Goal: Task Accomplishment & Management: Use online tool/utility

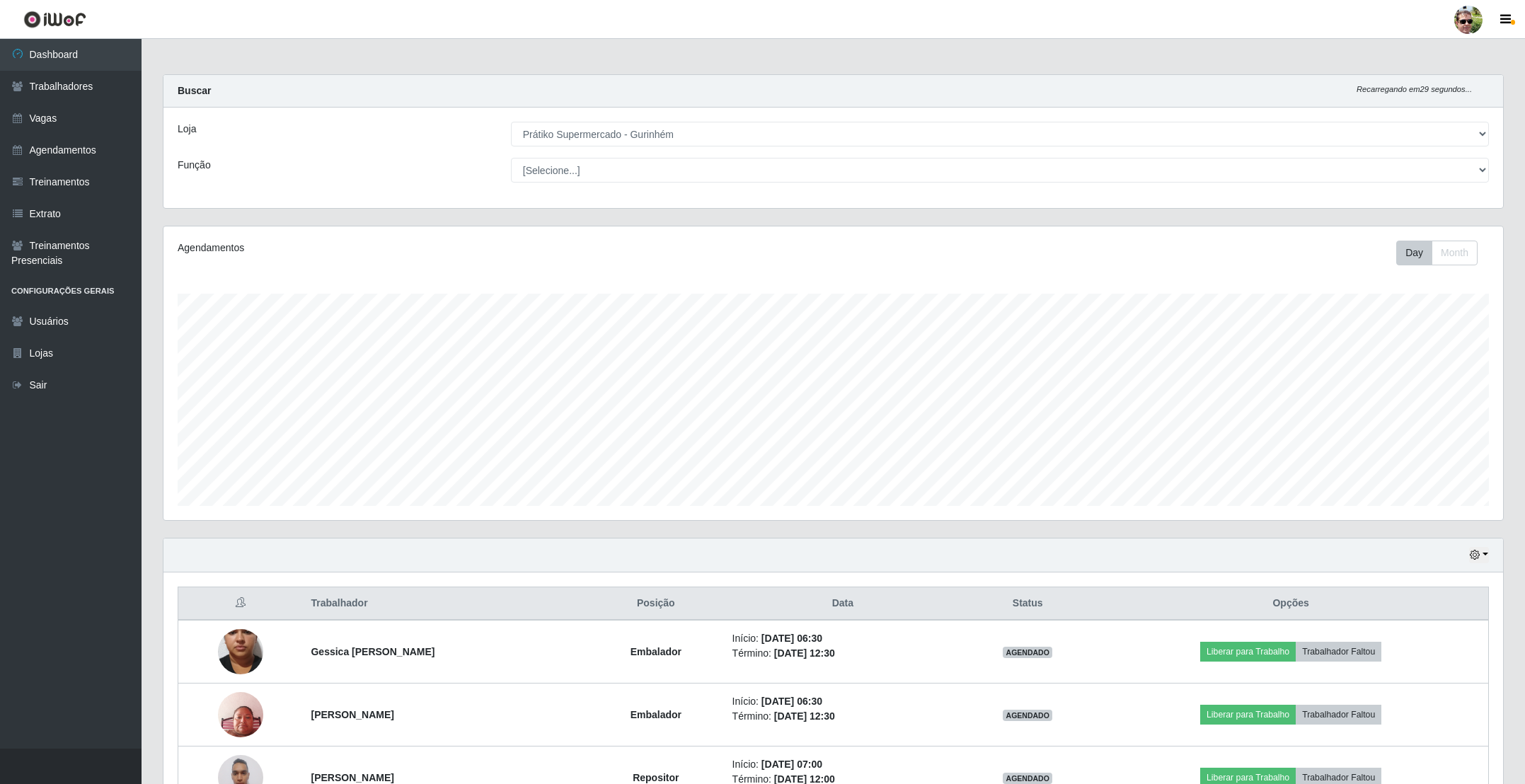
select select "176"
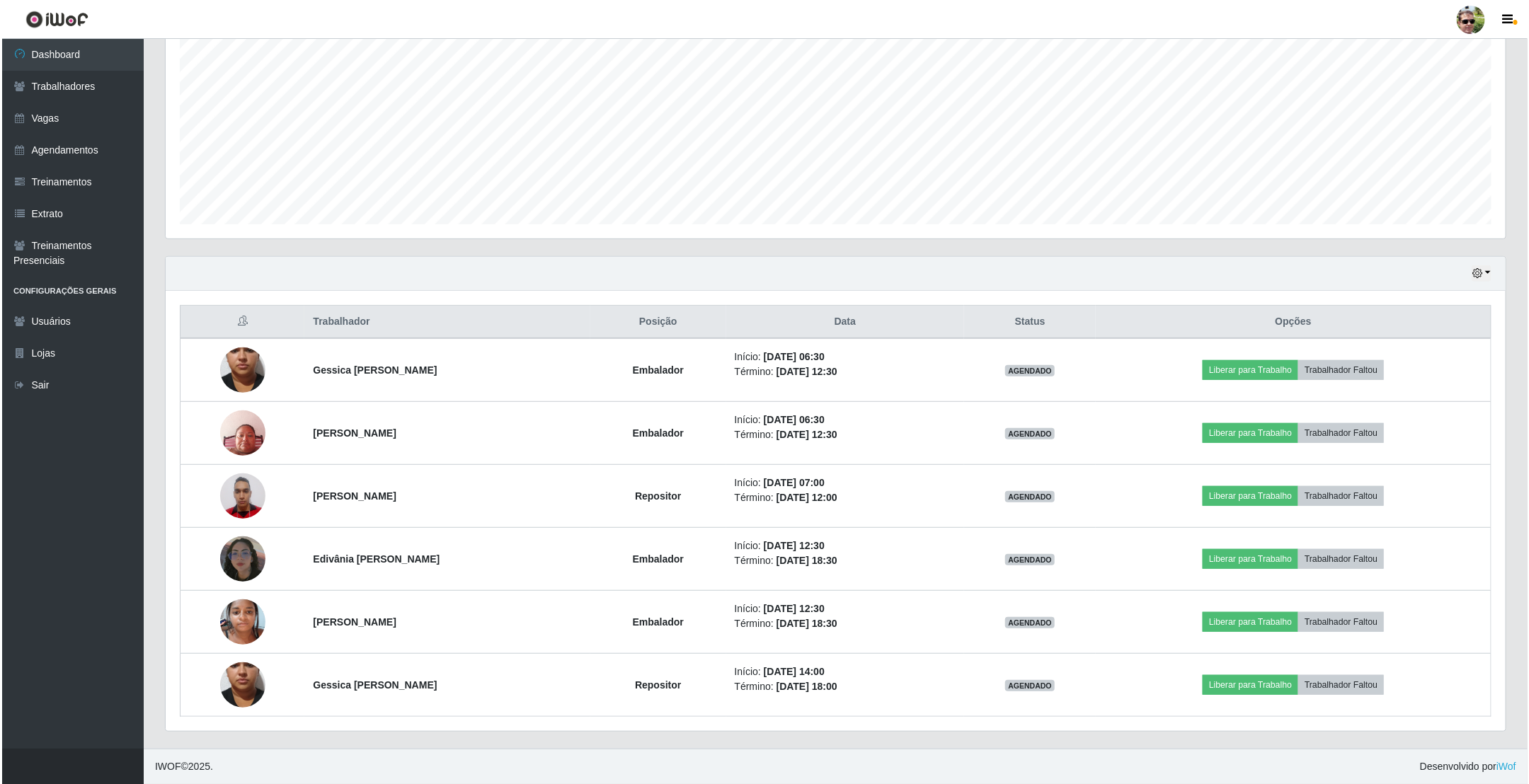
scroll to position [295, 1339]
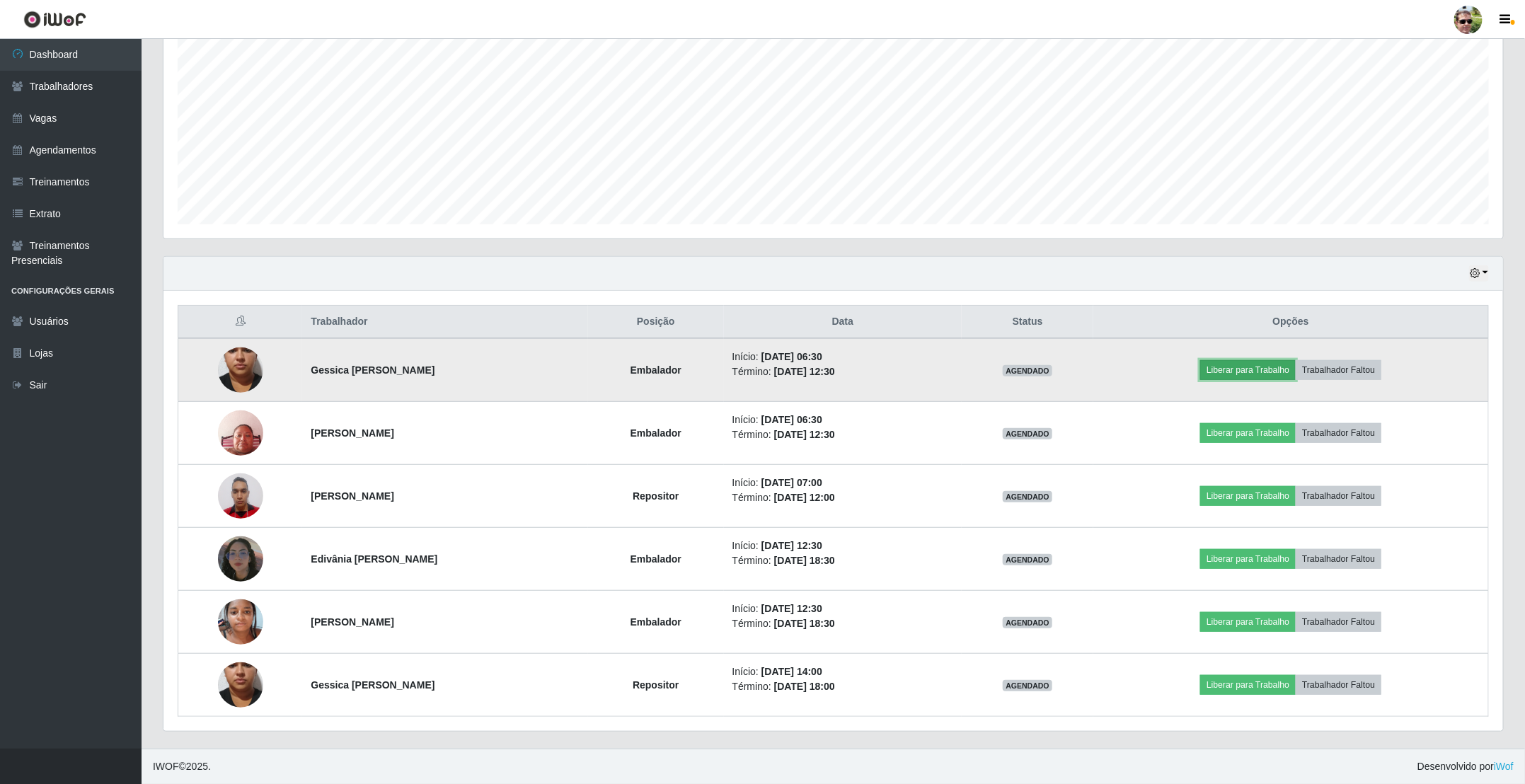
click at [1251, 372] on button "Liberar para Trabalho" at bounding box center [1248, 370] width 96 height 20
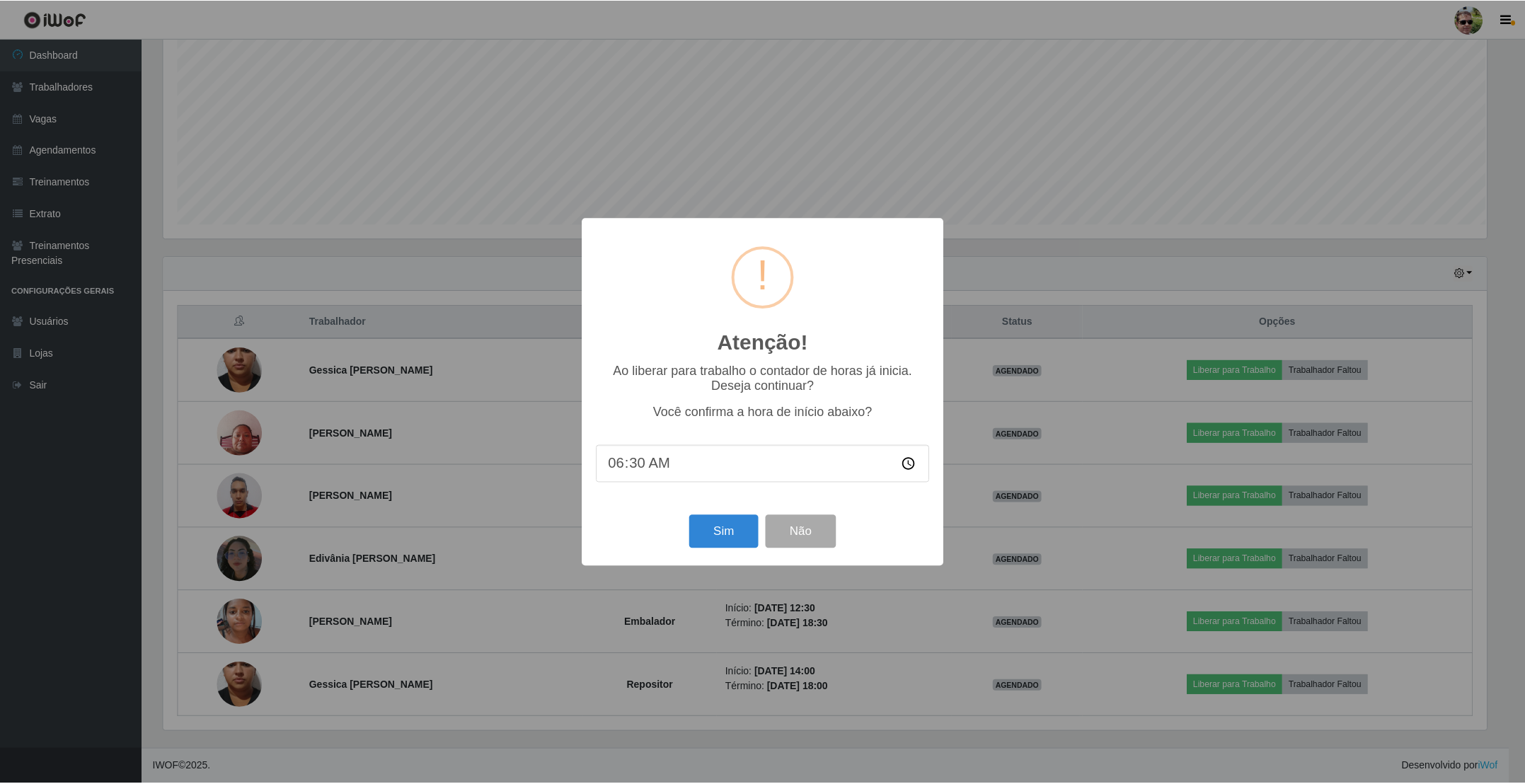
scroll to position [295, 1327]
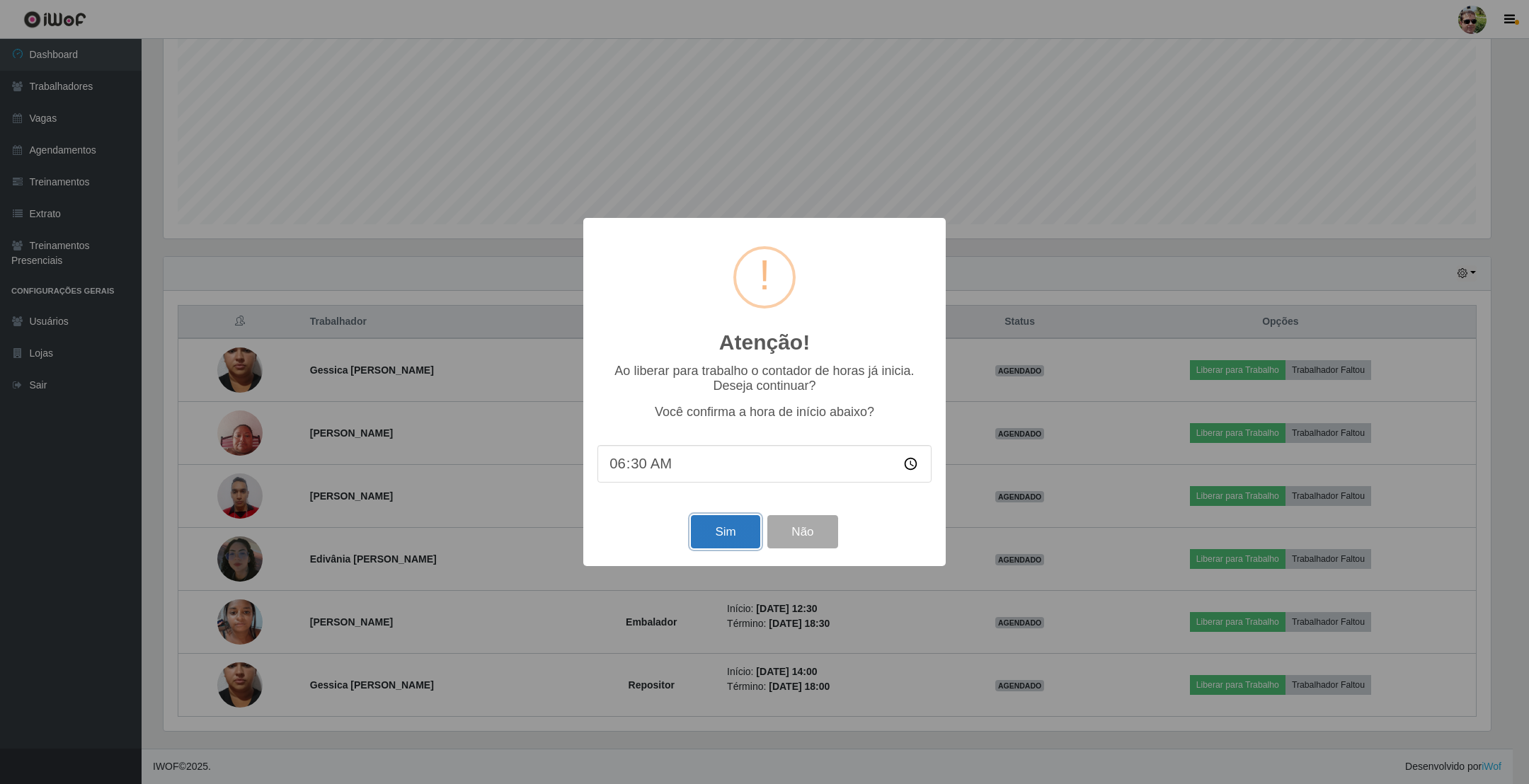
click at [720, 539] on button "Sim" at bounding box center [725, 531] width 69 height 33
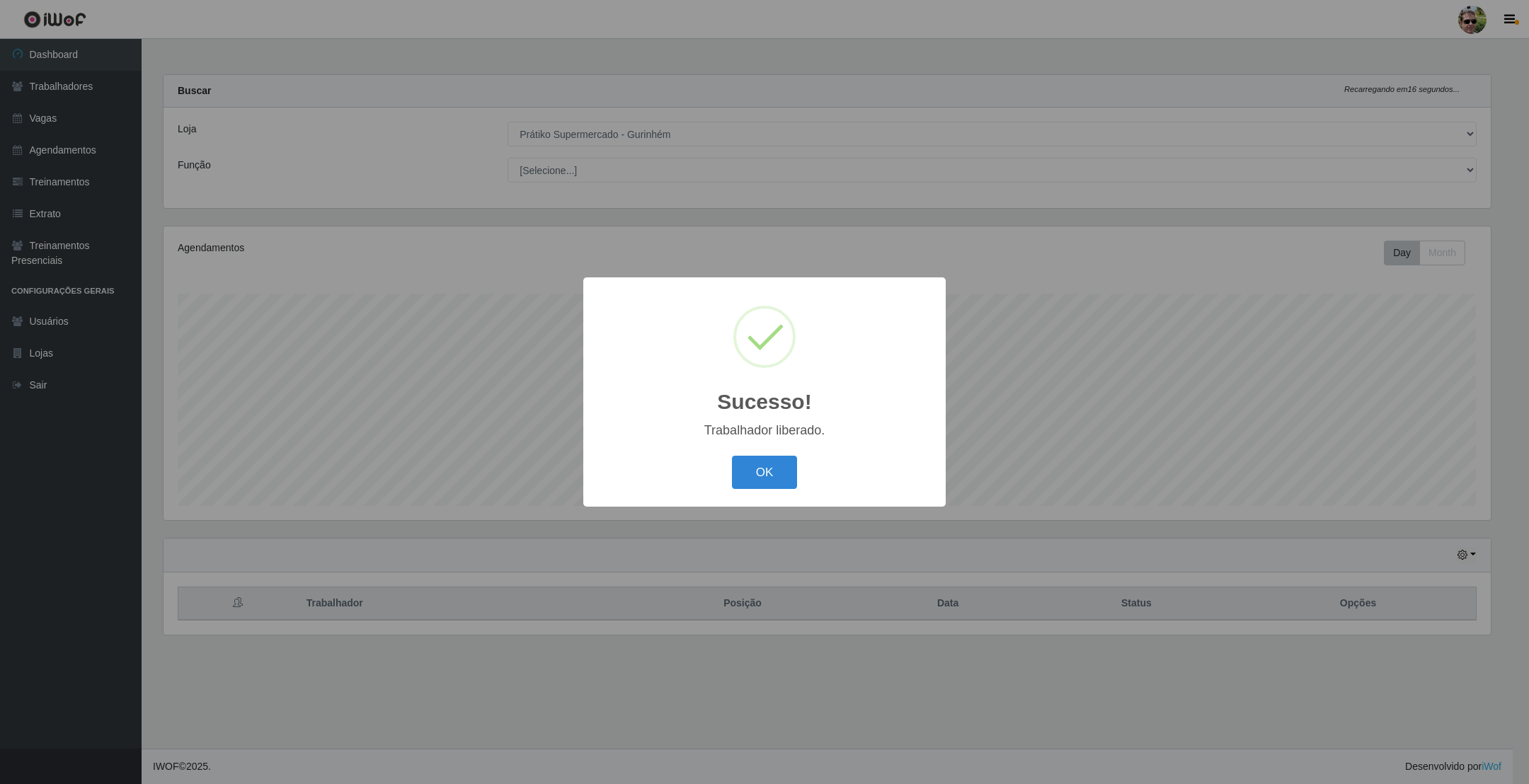
click at [731, 456] on button "OK" at bounding box center [764, 472] width 66 height 33
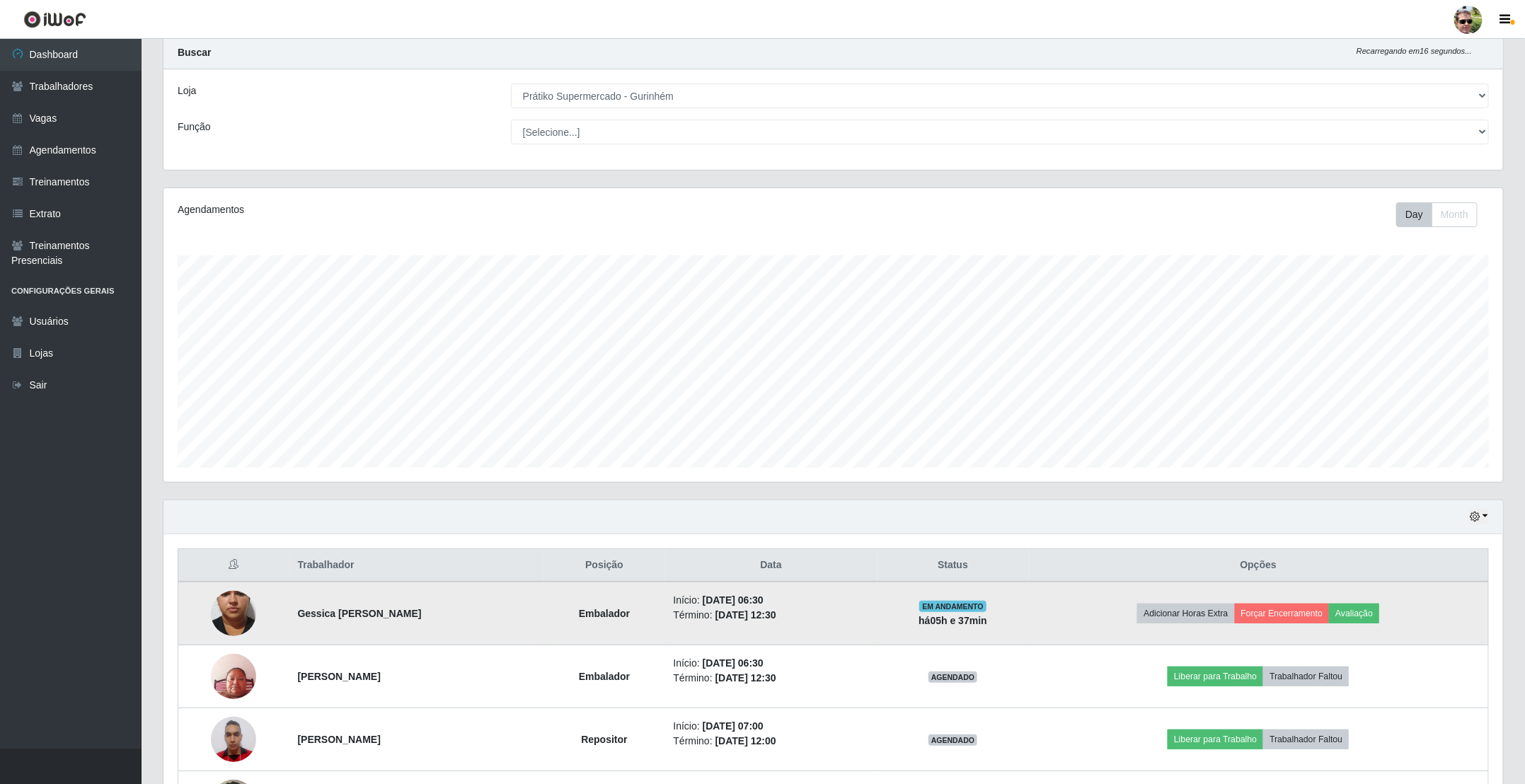
scroll to position [212, 0]
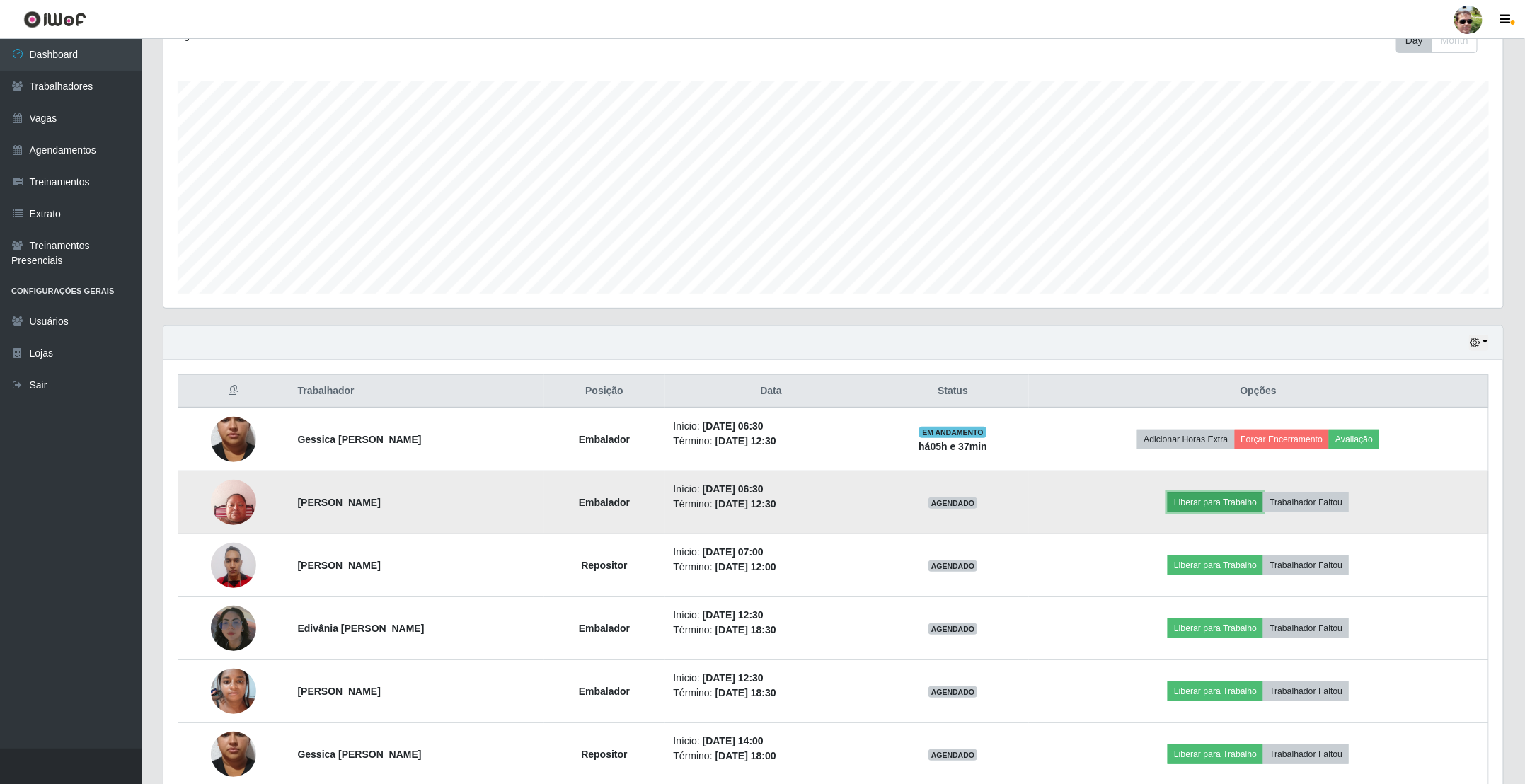
click at [1231, 504] on button "Liberar para Trabalho" at bounding box center [1215, 502] width 96 height 20
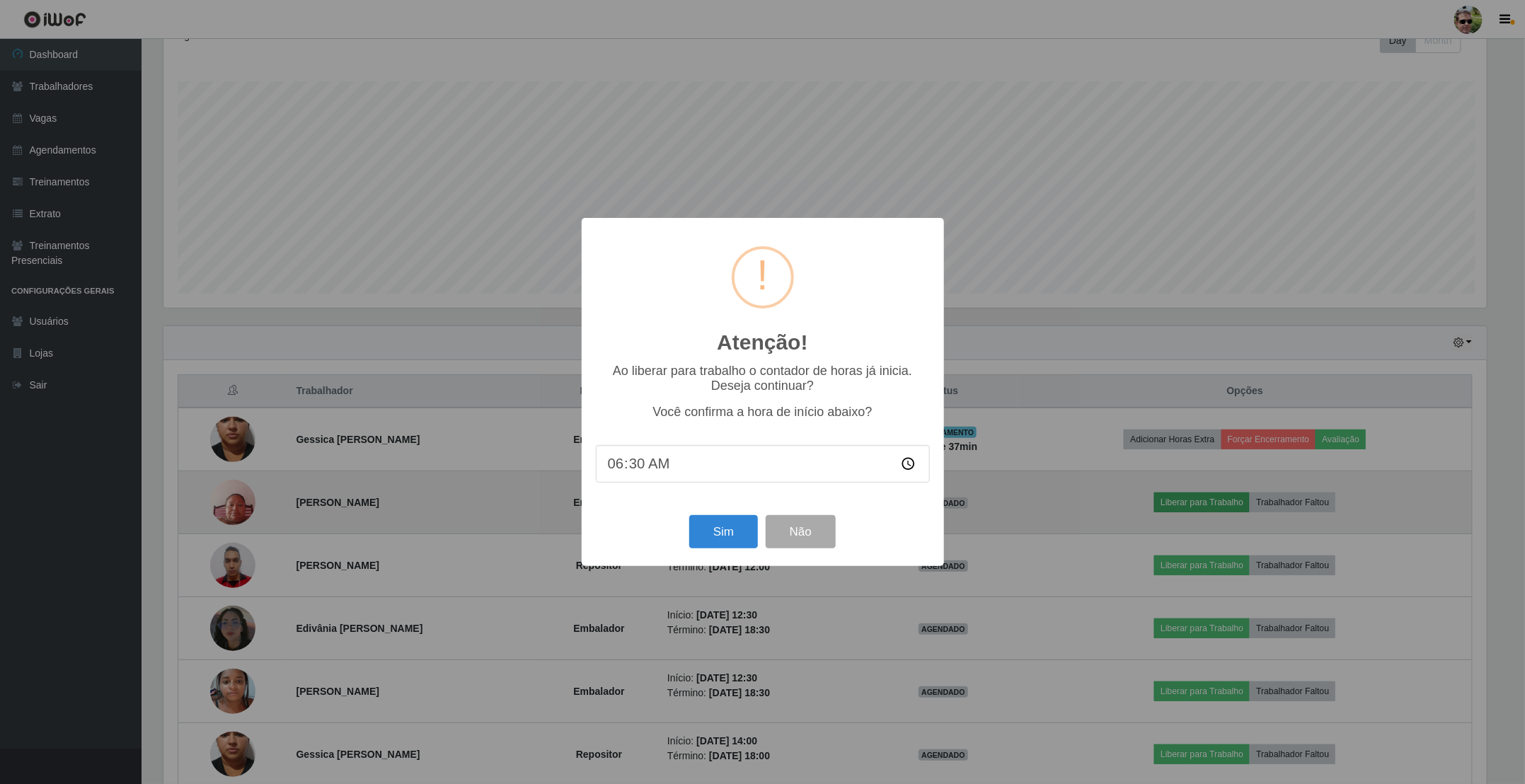
scroll to position [295, 1327]
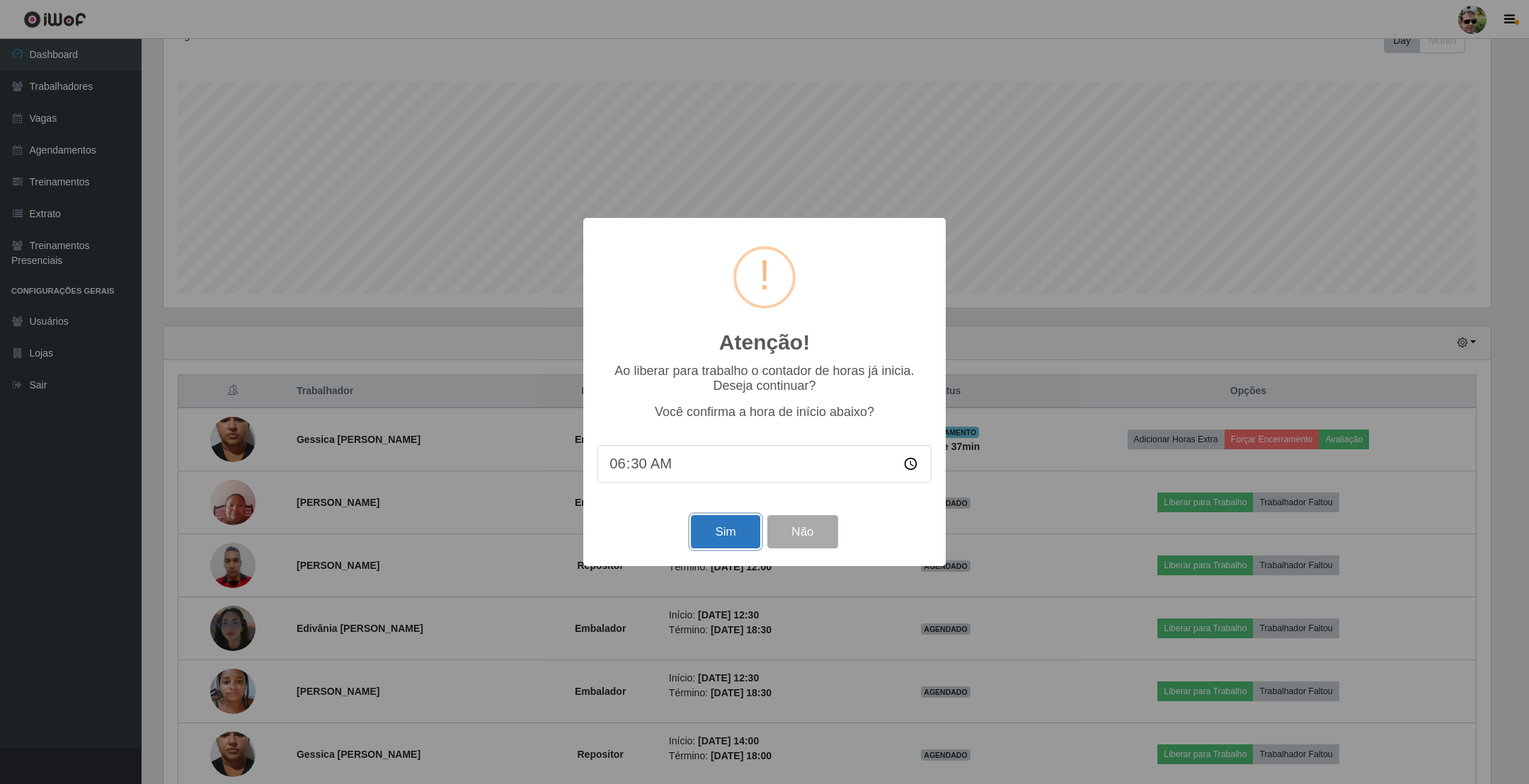
click at [731, 529] on button "Sim" at bounding box center [725, 531] width 69 height 33
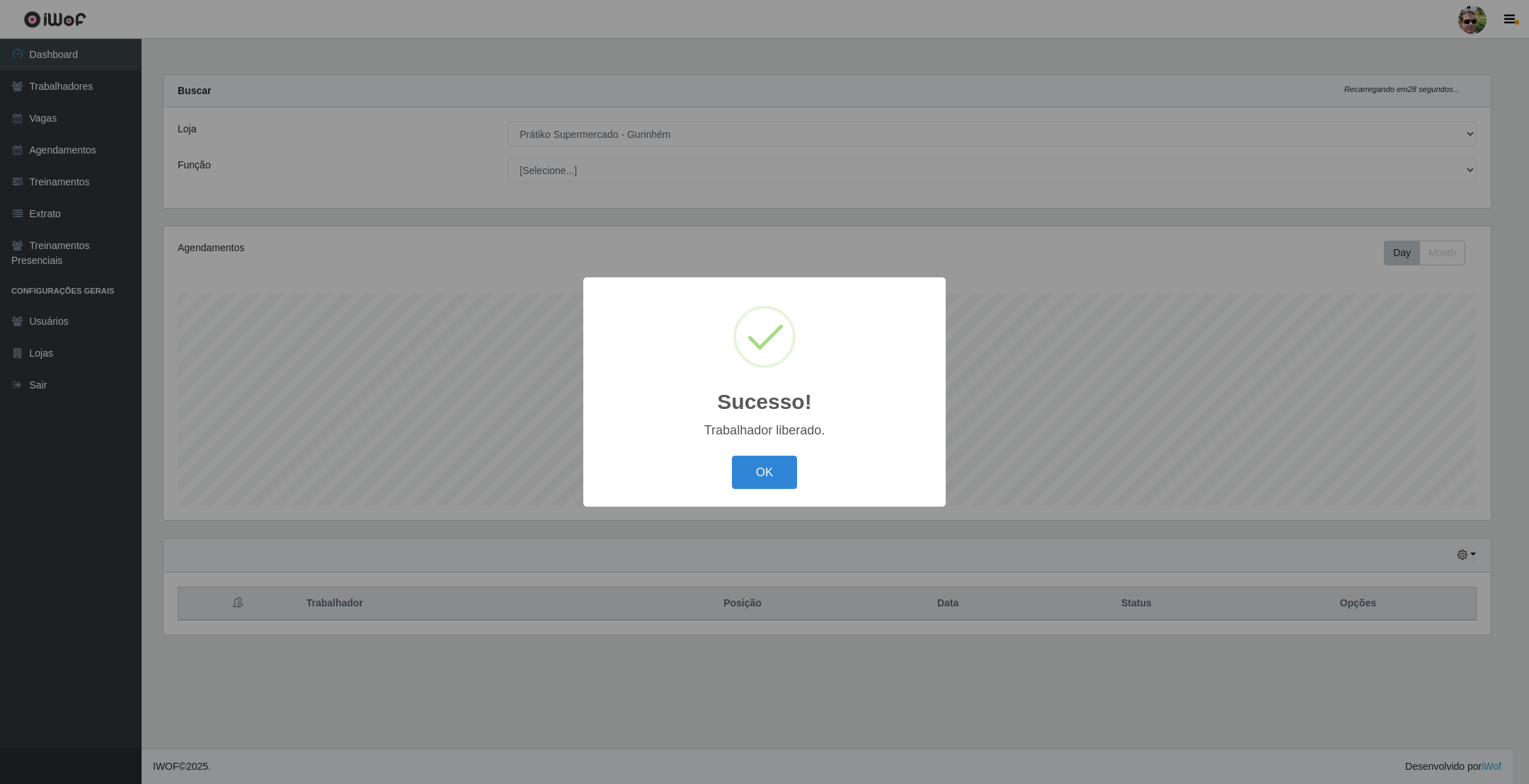
click at [731, 456] on button "OK" at bounding box center [764, 472] width 66 height 33
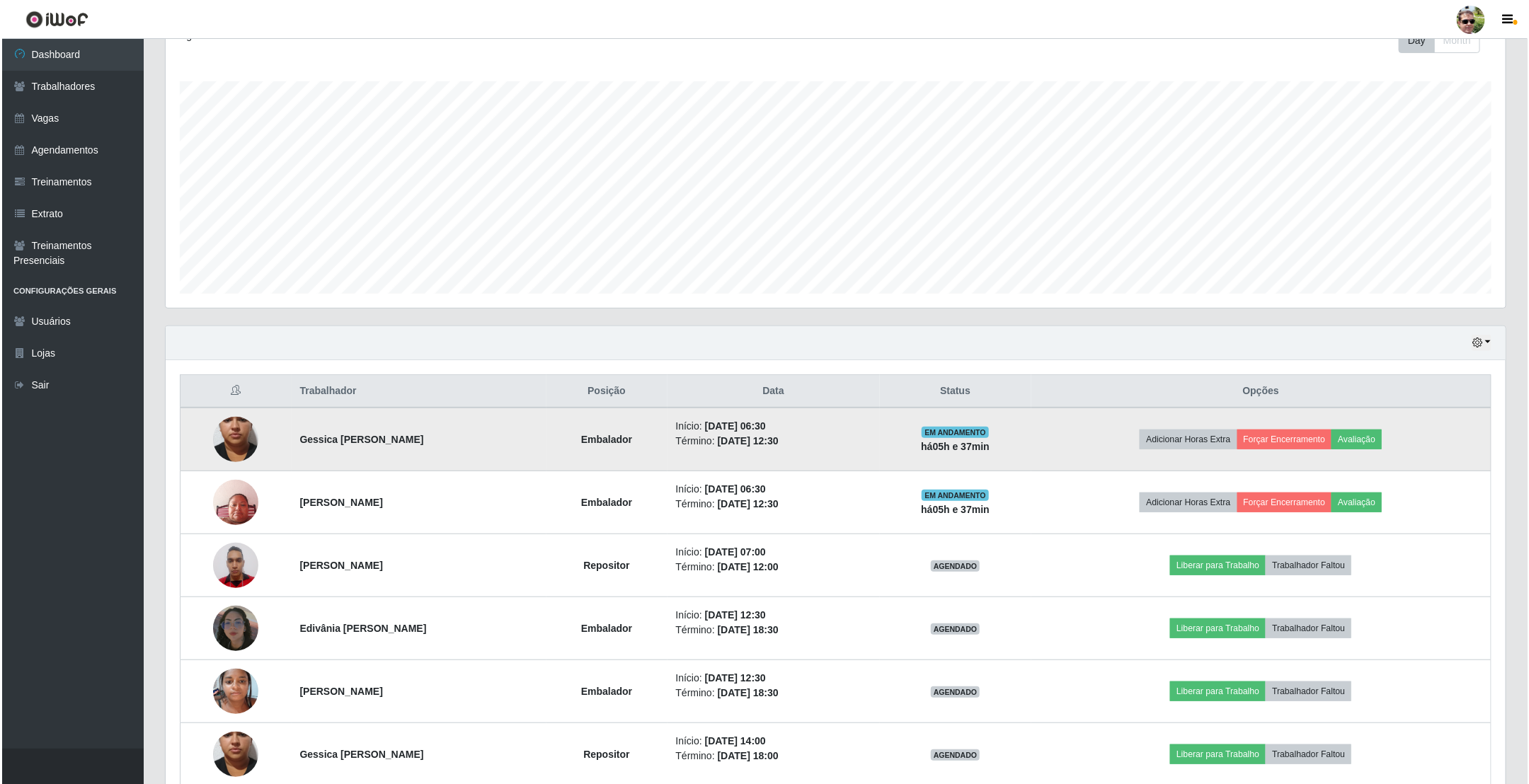
scroll to position [287, 0]
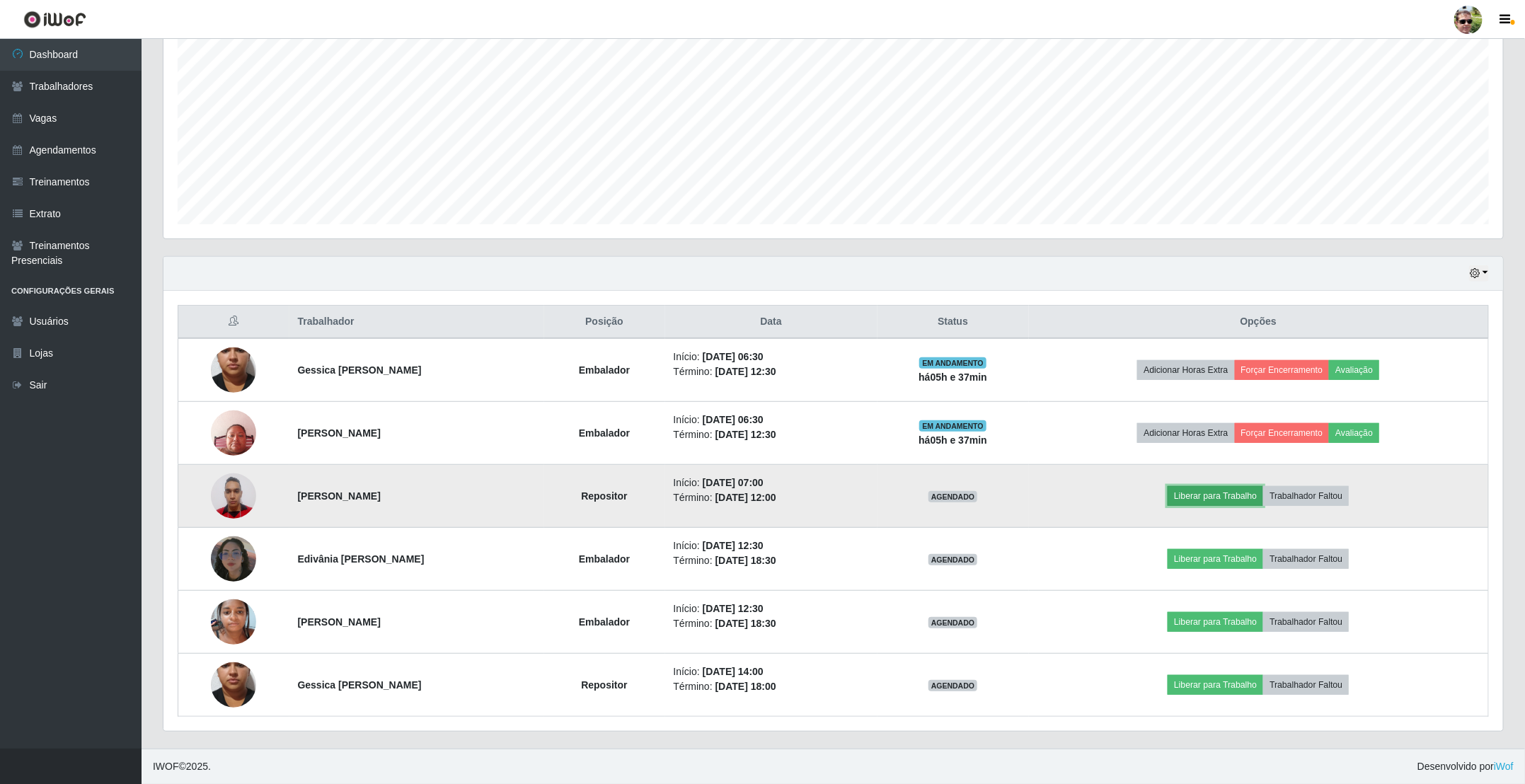
click at [1244, 487] on button "Liberar para Trabalho" at bounding box center [1215, 496] width 96 height 20
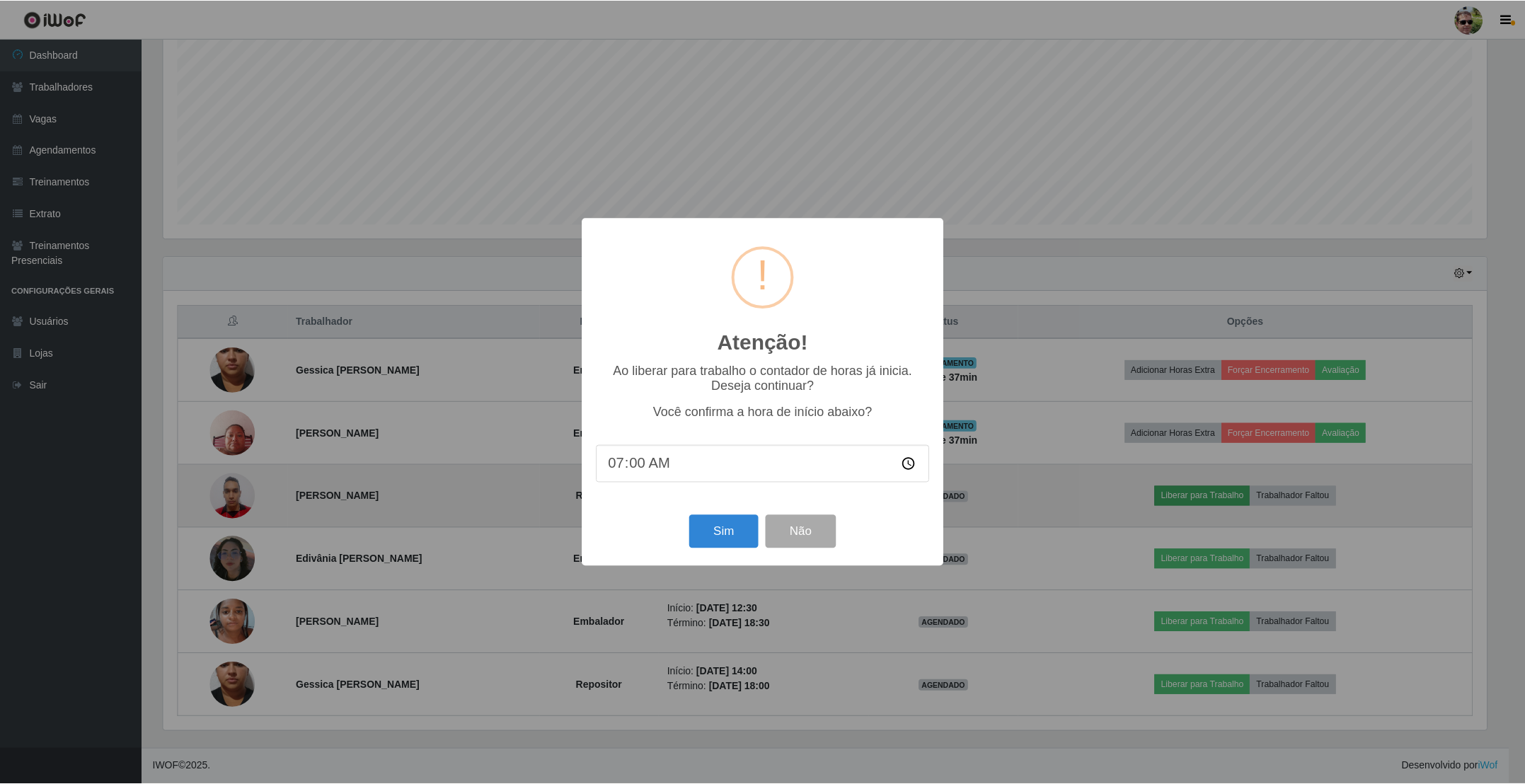
scroll to position [295, 1327]
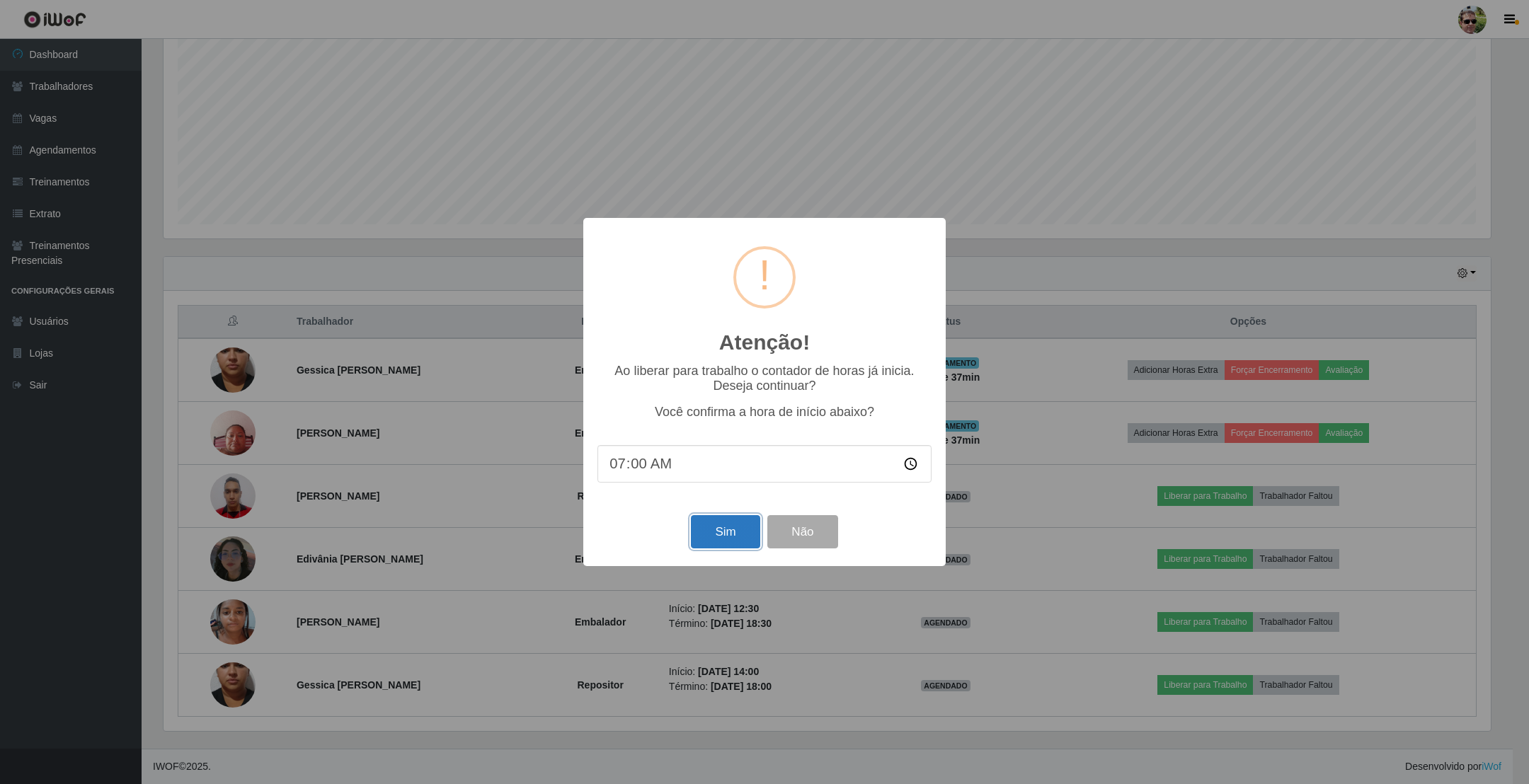
click at [720, 526] on button "Sim" at bounding box center [725, 531] width 69 height 33
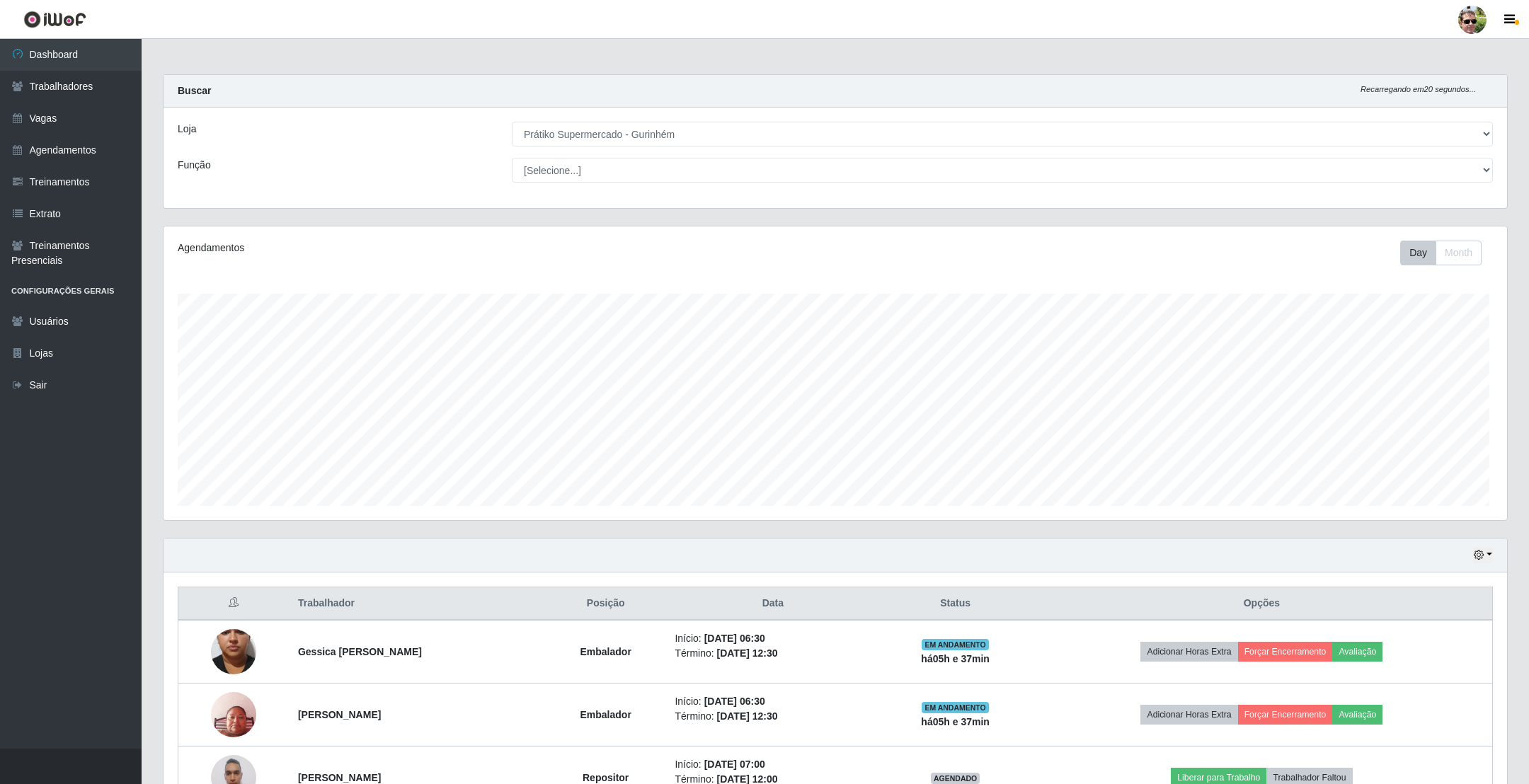
scroll to position [0, 0]
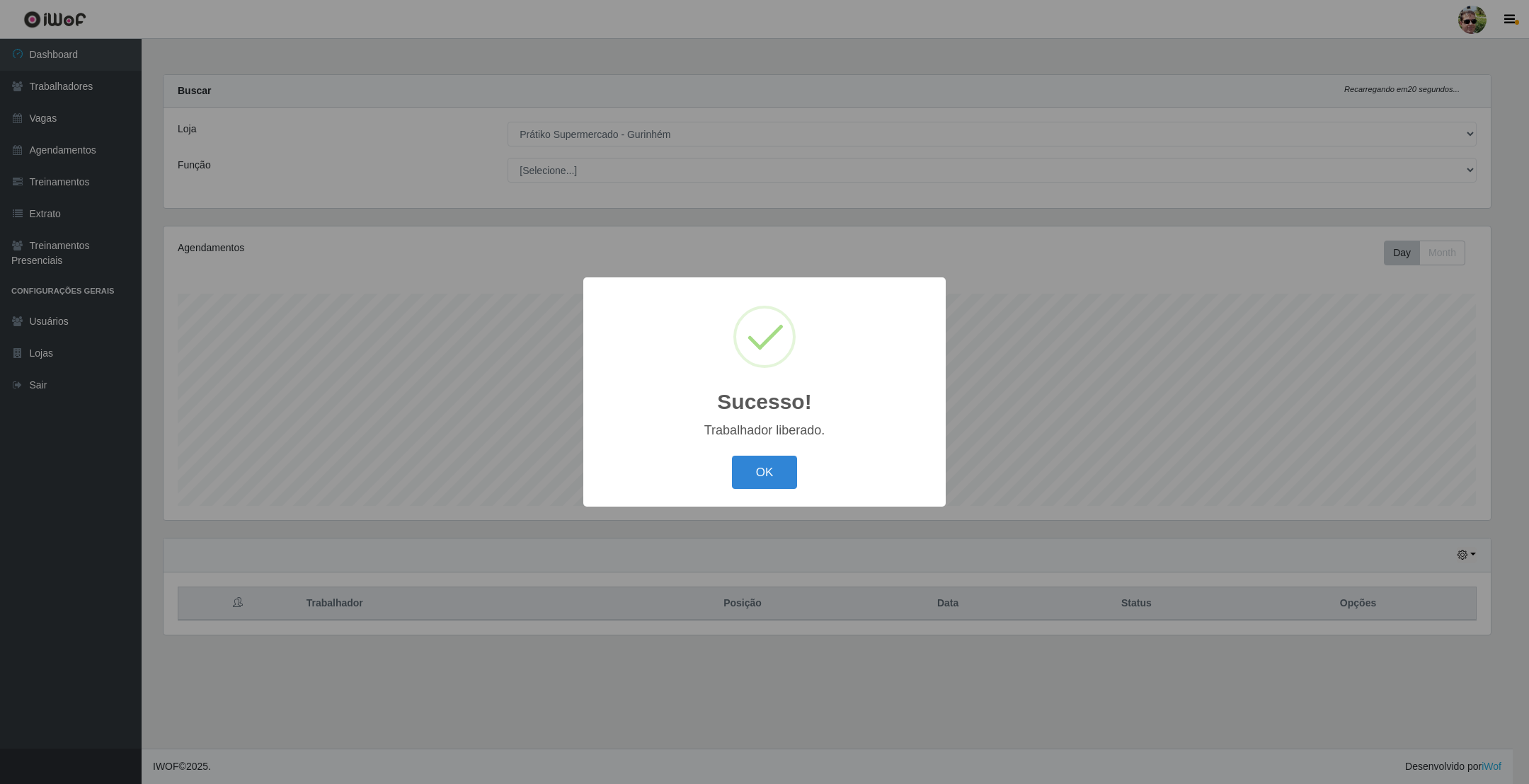
click at [731, 456] on button "OK" at bounding box center [764, 472] width 66 height 33
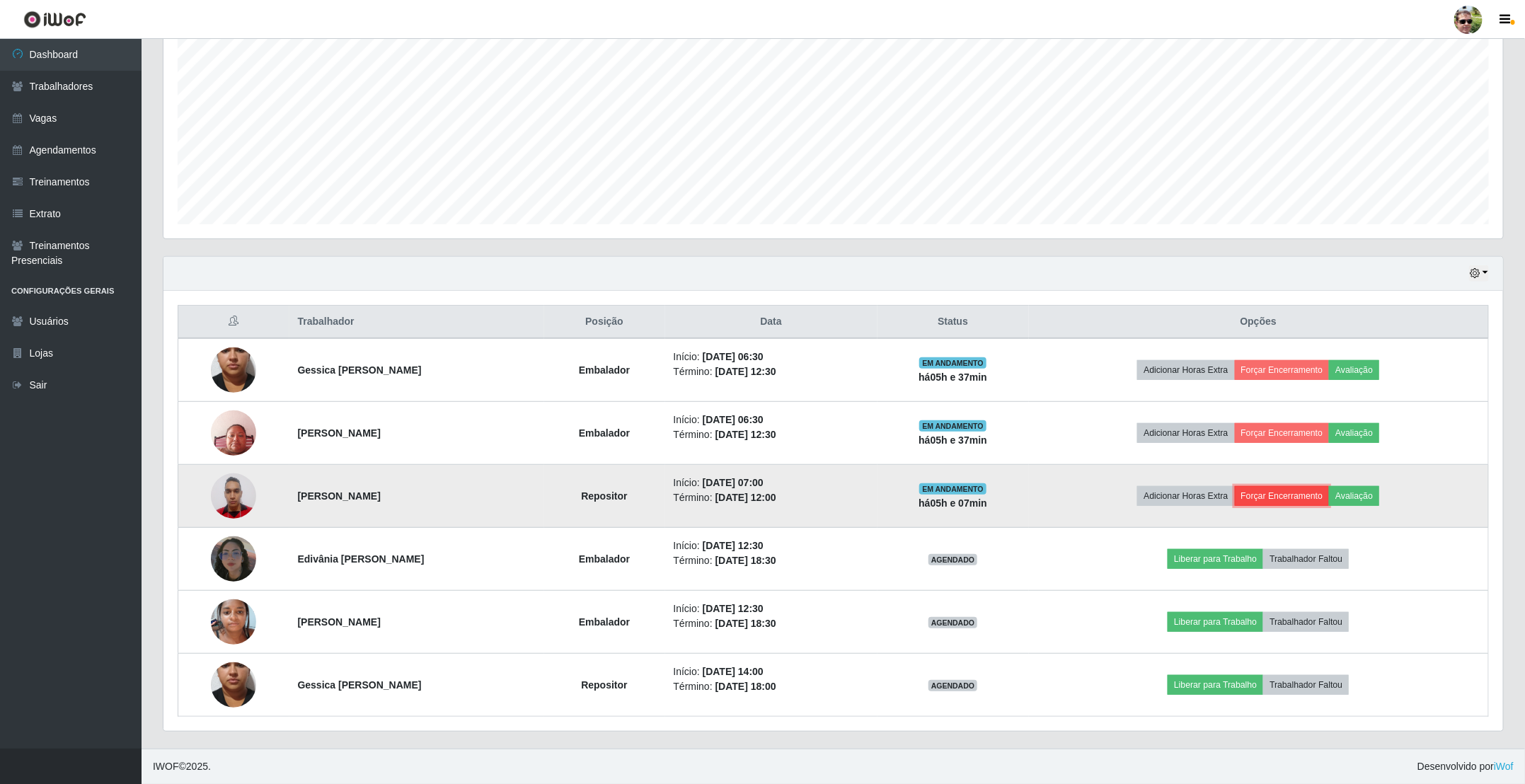
click at [1299, 495] on button "Forçar Encerramento" at bounding box center [1282, 496] width 95 height 20
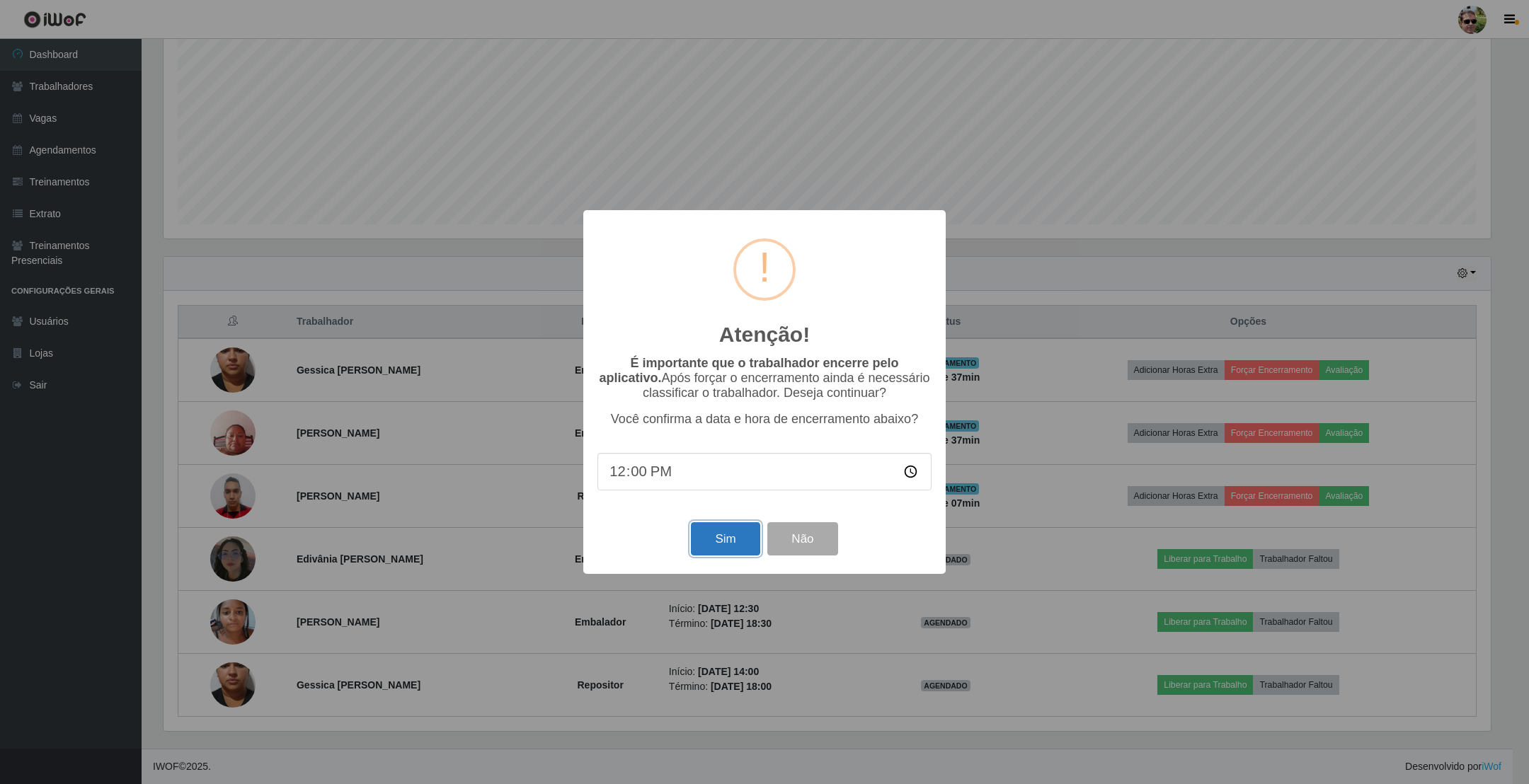
click at [723, 544] on button "Sim" at bounding box center [725, 538] width 69 height 33
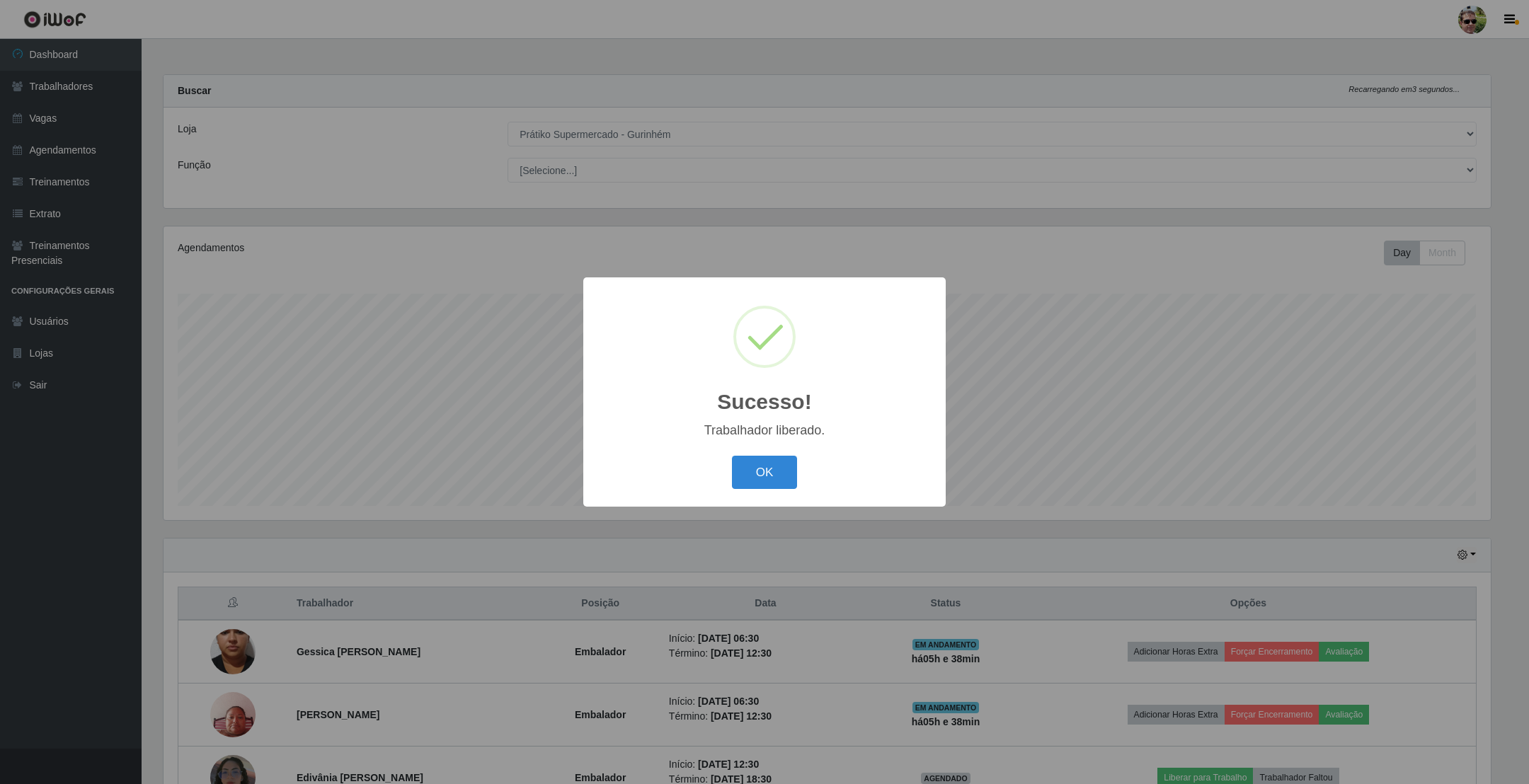
click at [731, 456] on button "OK" at bounding box center [764, 472] width 66 height 33
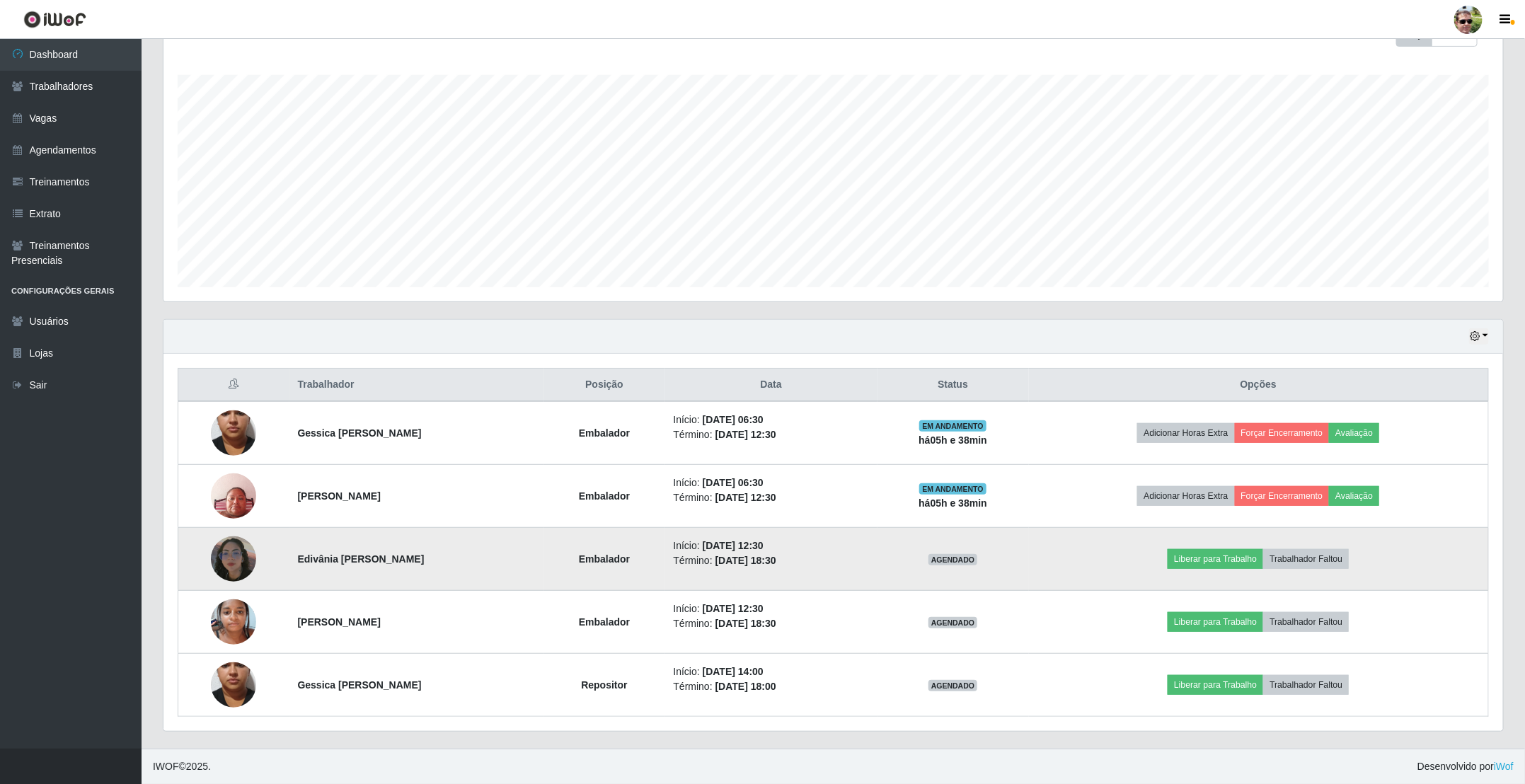
click at [241, 550] on img at bounding box center [234, 558] width 45 height 81
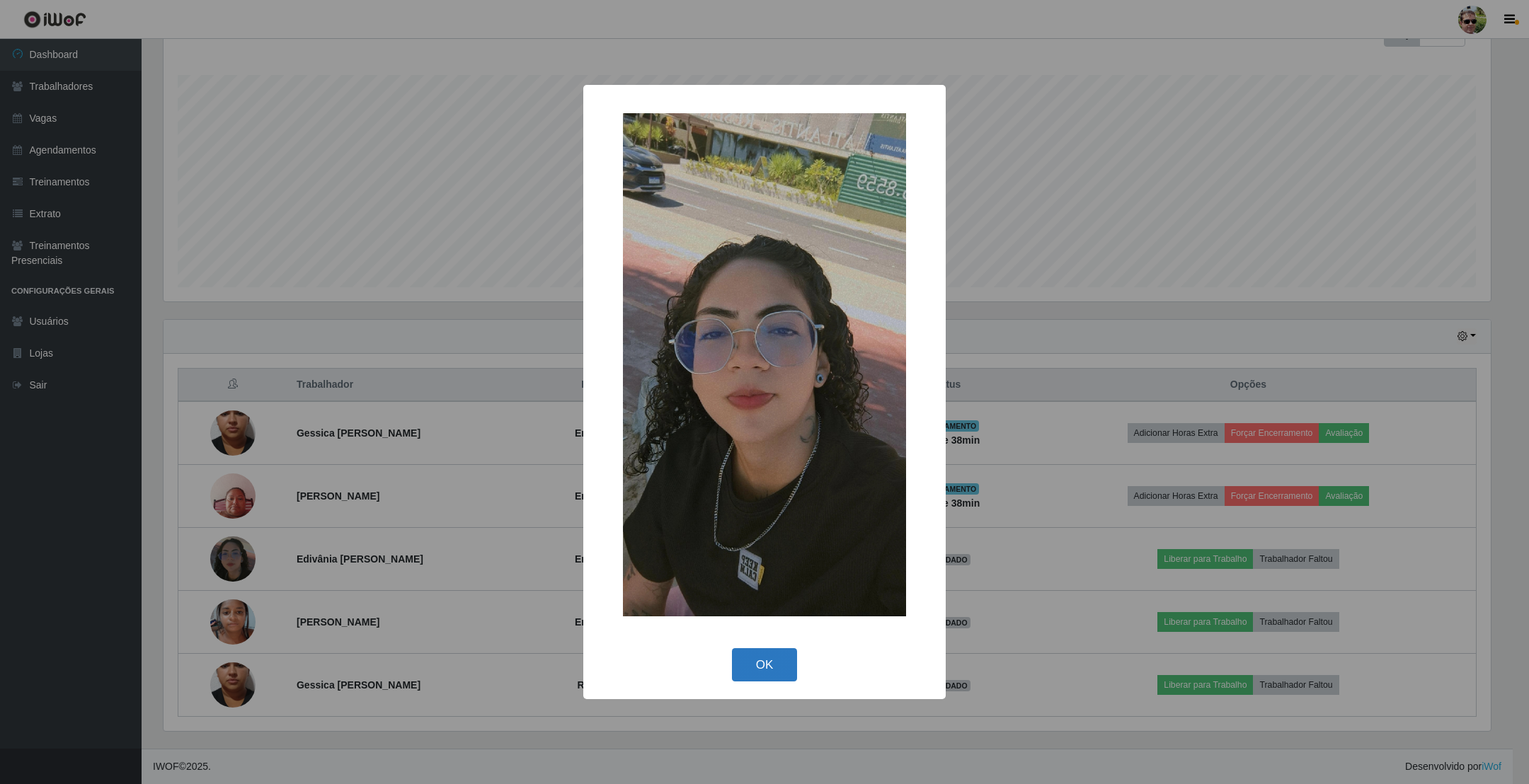
click at [760, 665] on button "OK" at bounding box center [764, 664] width 66 height 33
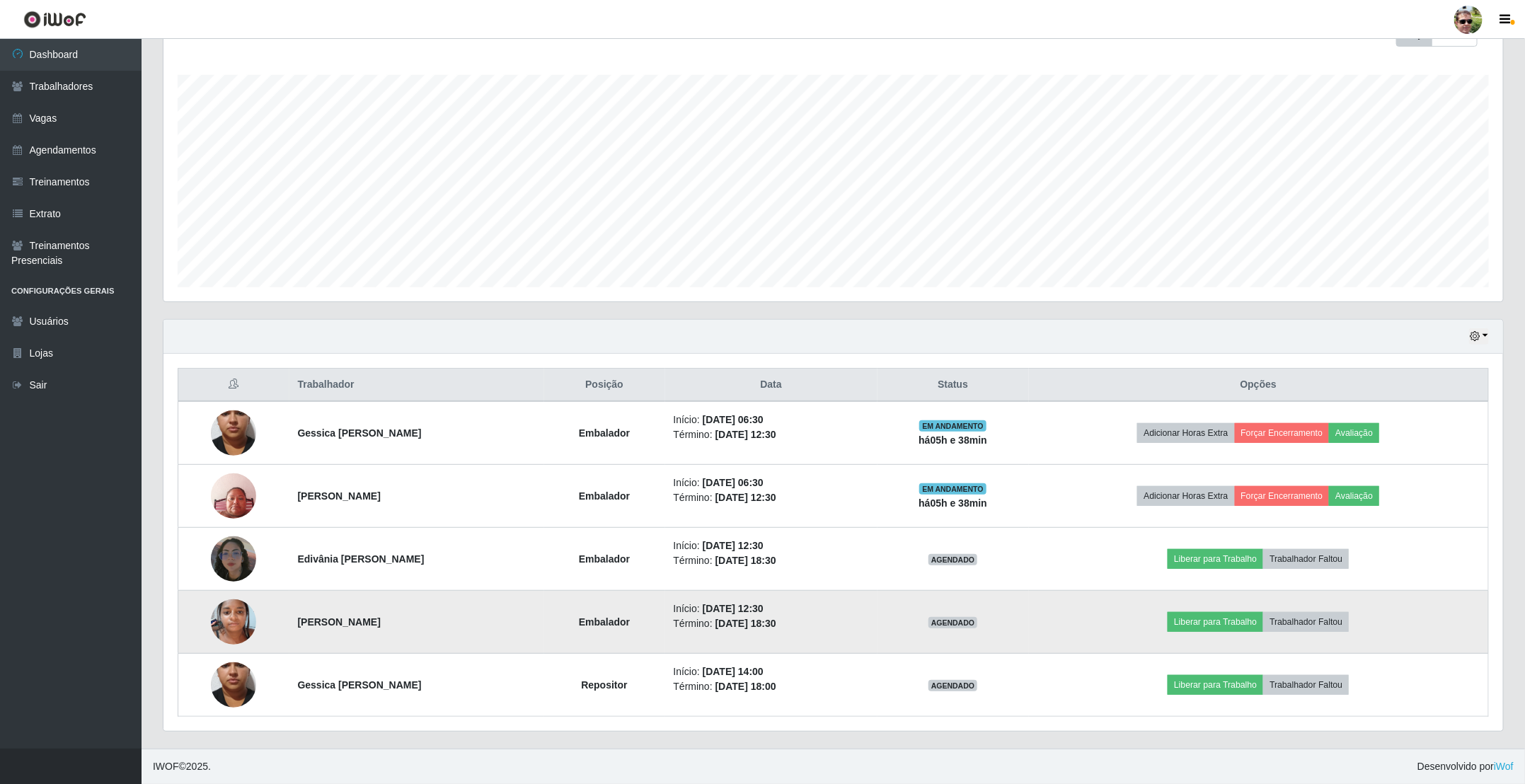
click at [231, 616] on img at bounding box center [234, 621] width 45 height 60
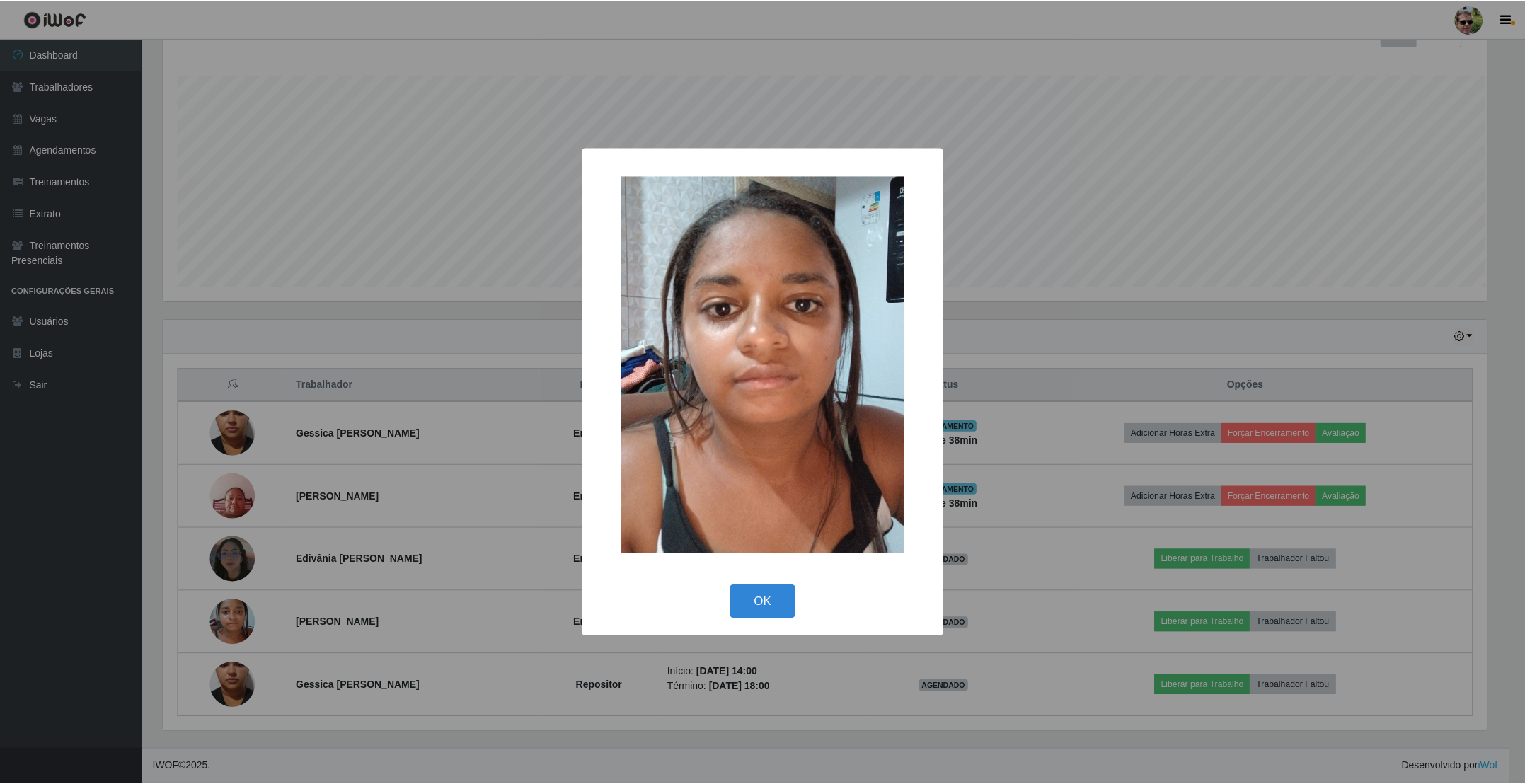
scroll to position [295, 1327]
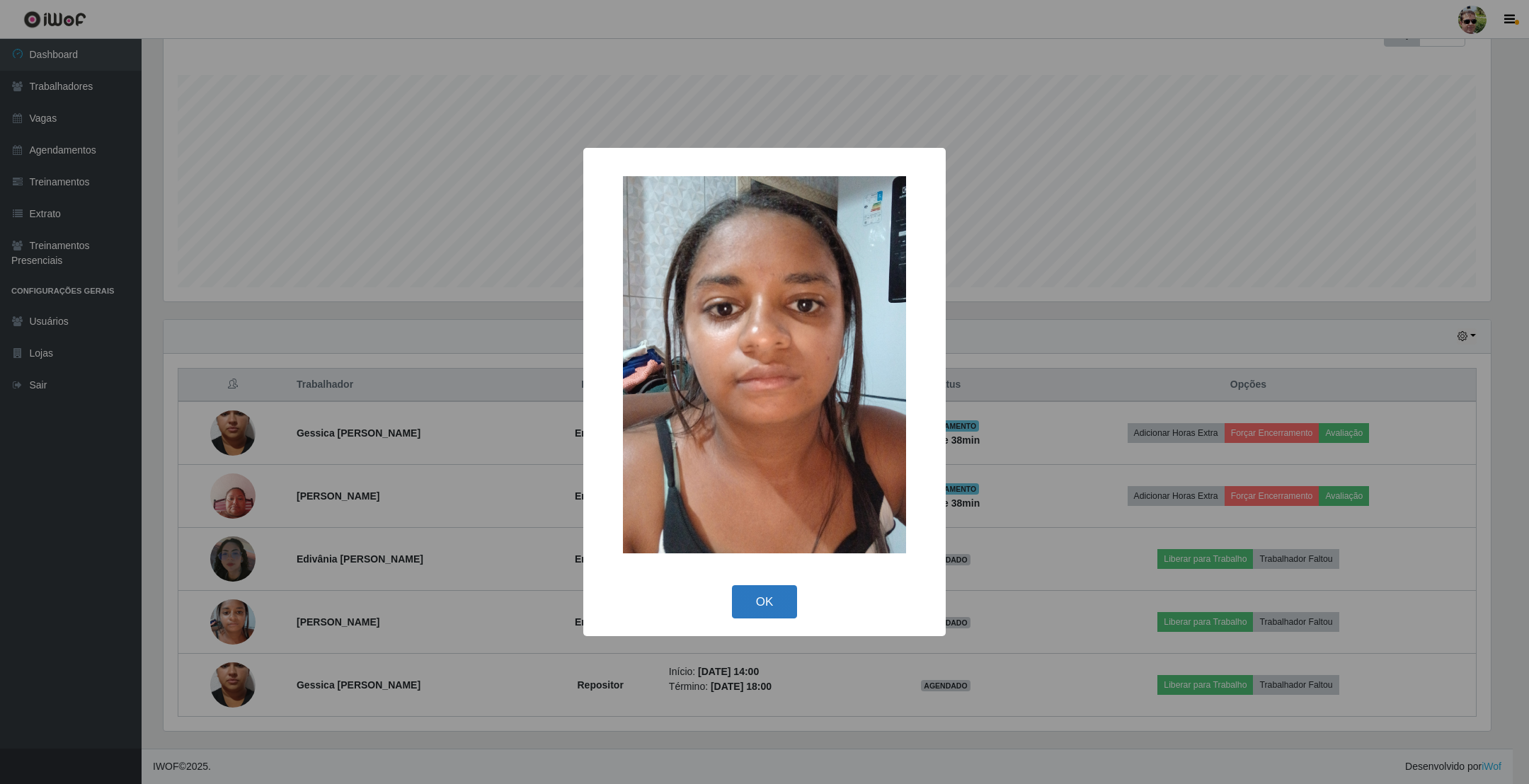
click at [758, 602] on button "OK" at bounding box center [764, 602] width 66 height 33
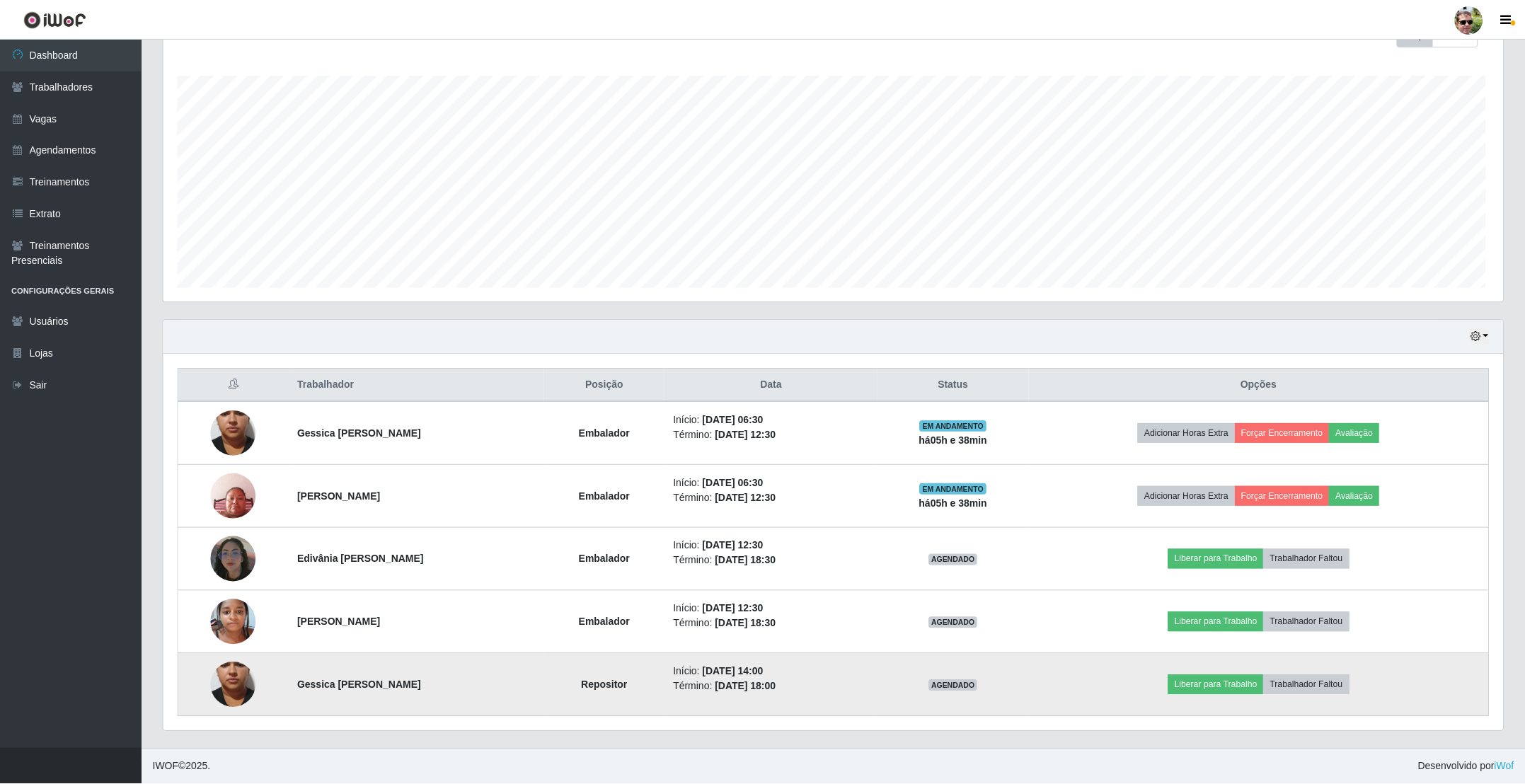
scroll to position [295, 1338]
click at [231, 682] on img at bounding box center [234, 685] width 45 height 101
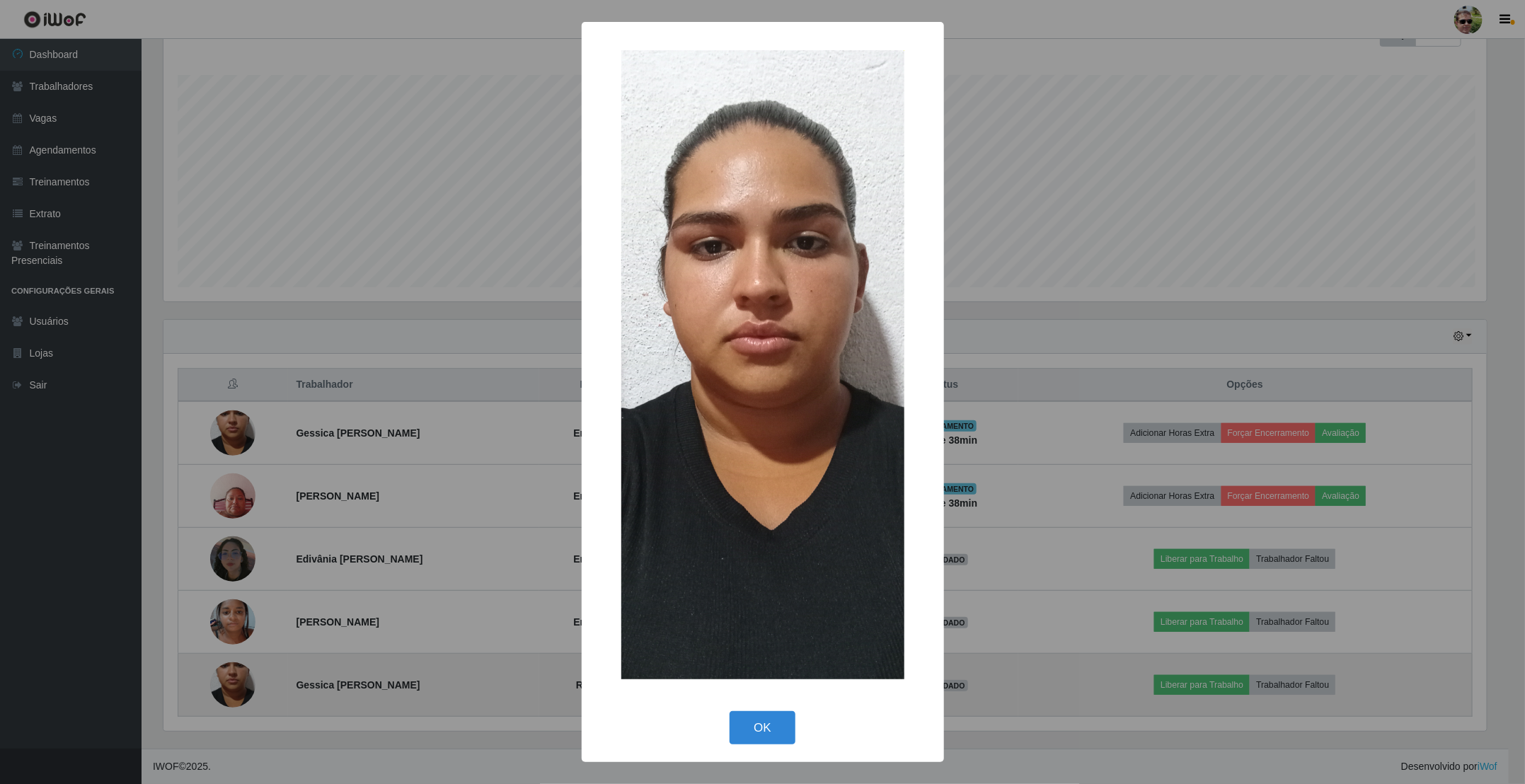
scroll to position [707094, 706253]
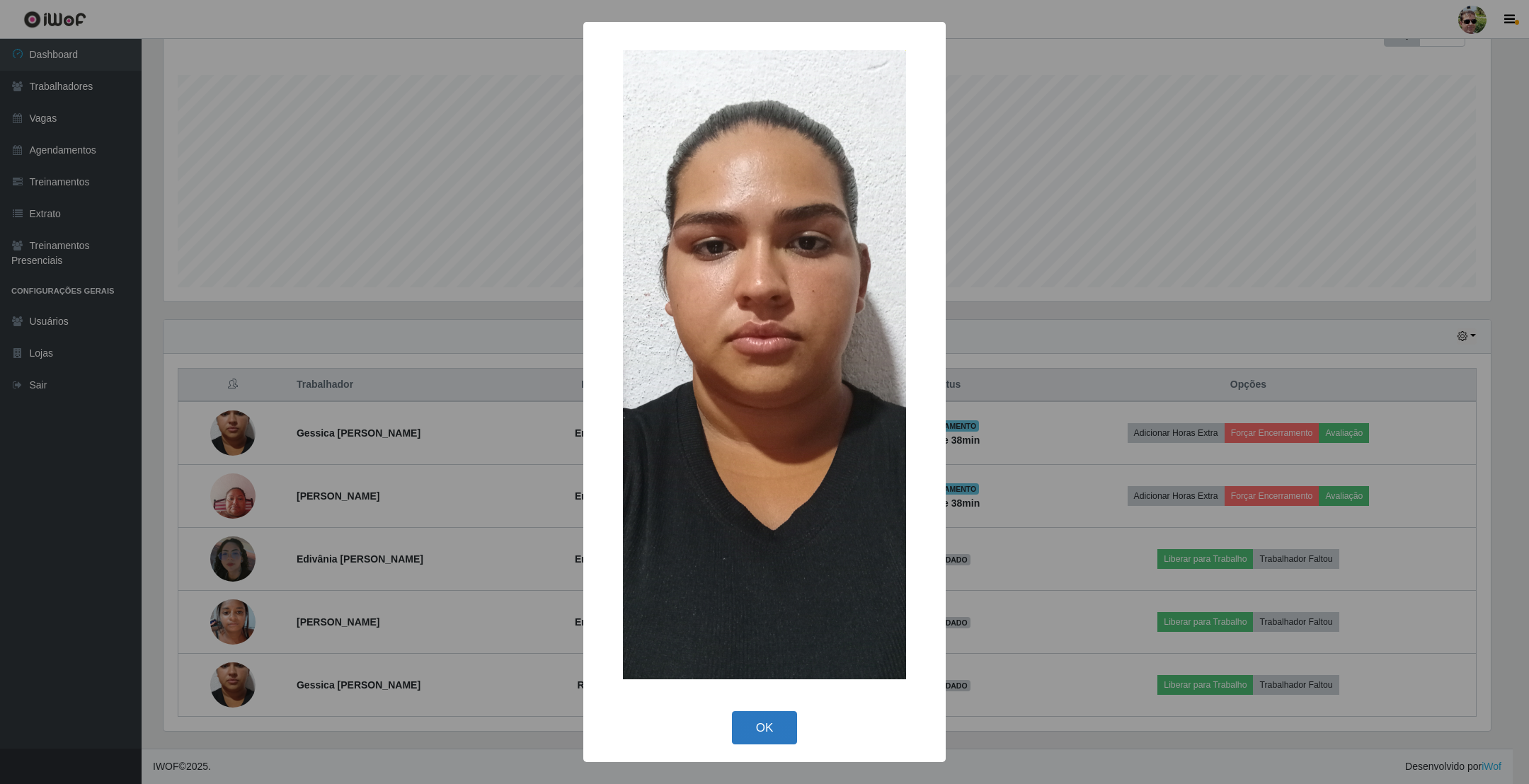
click at [773, 728] on button "OK" at bounding box center [764, 728] width 66 height 33
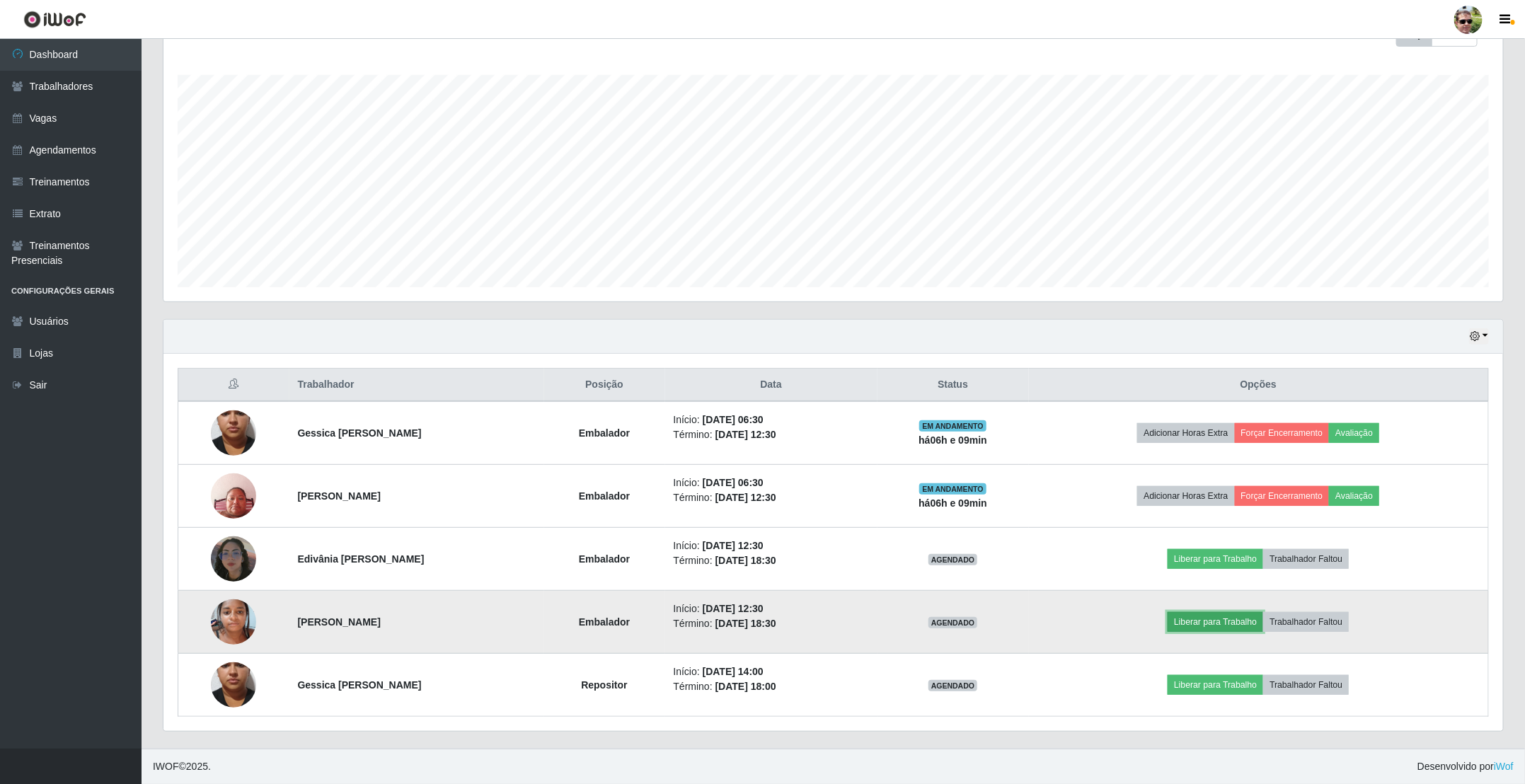
click at [1212, 629] on button "Liberar para Trabalho" at bounding box center [1215, 622] width 96 height 20
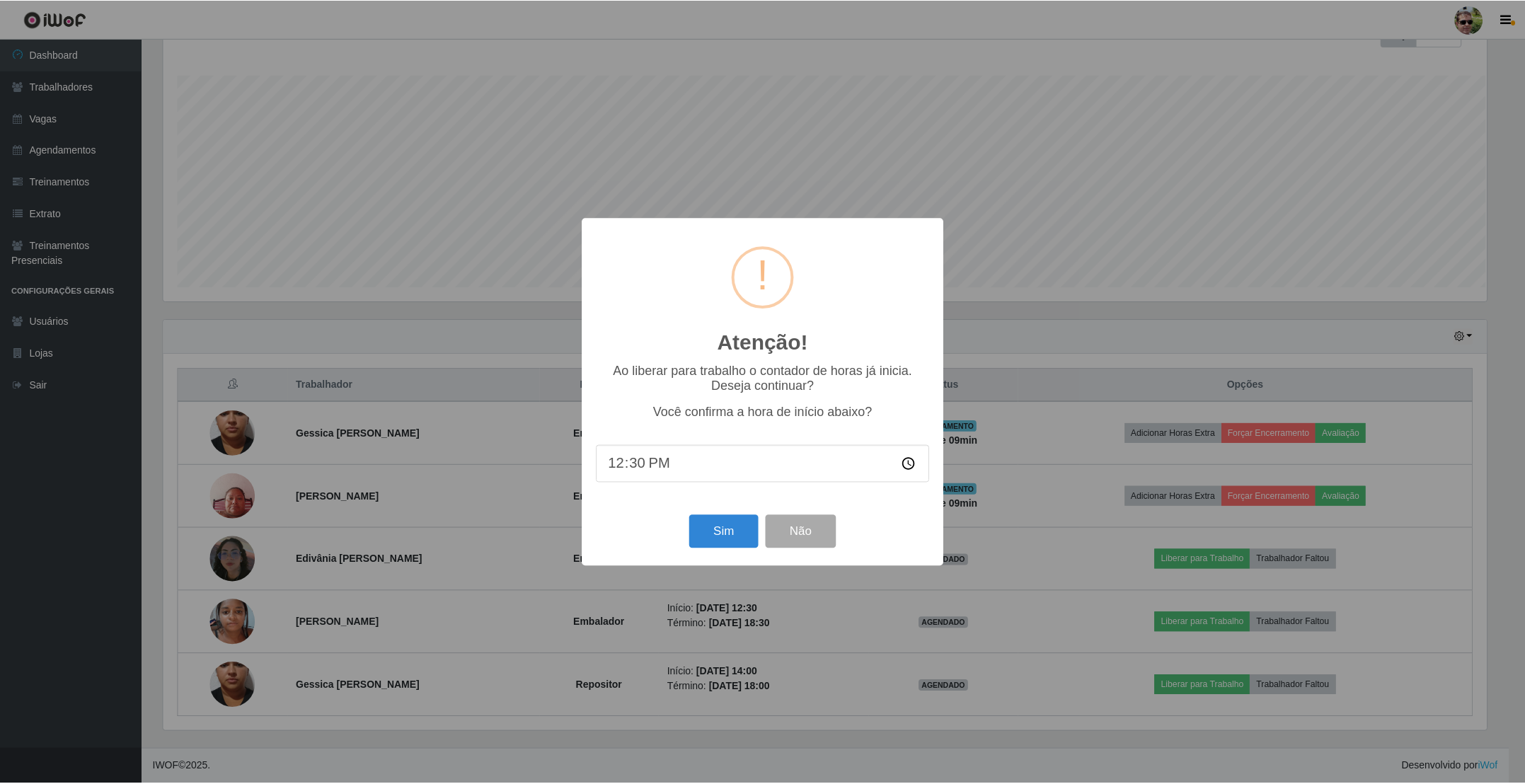
scroll to position [295, 1327]
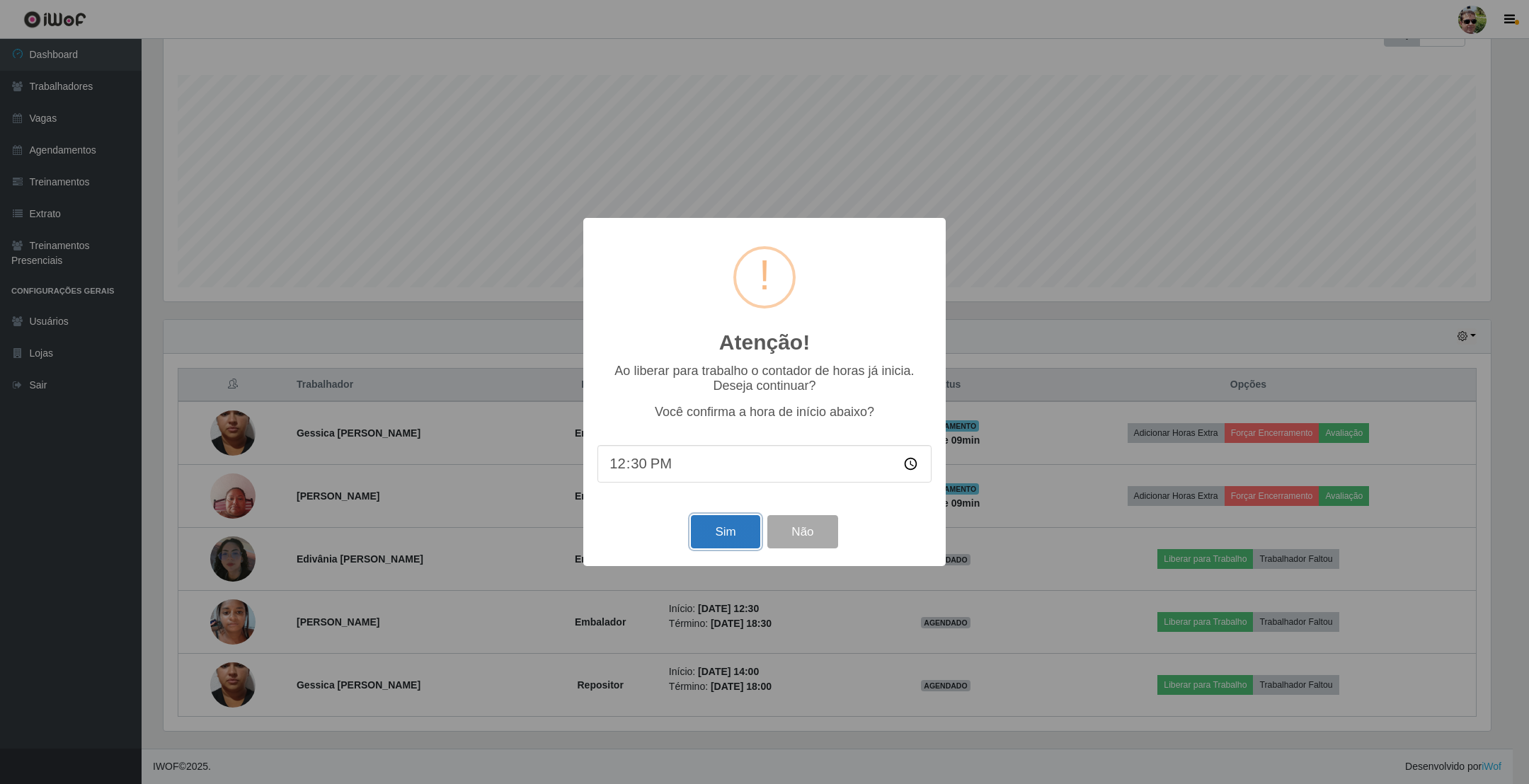
click at [725, 529] on button "Sim" at bounding box center [725, 531] width 69 height 33
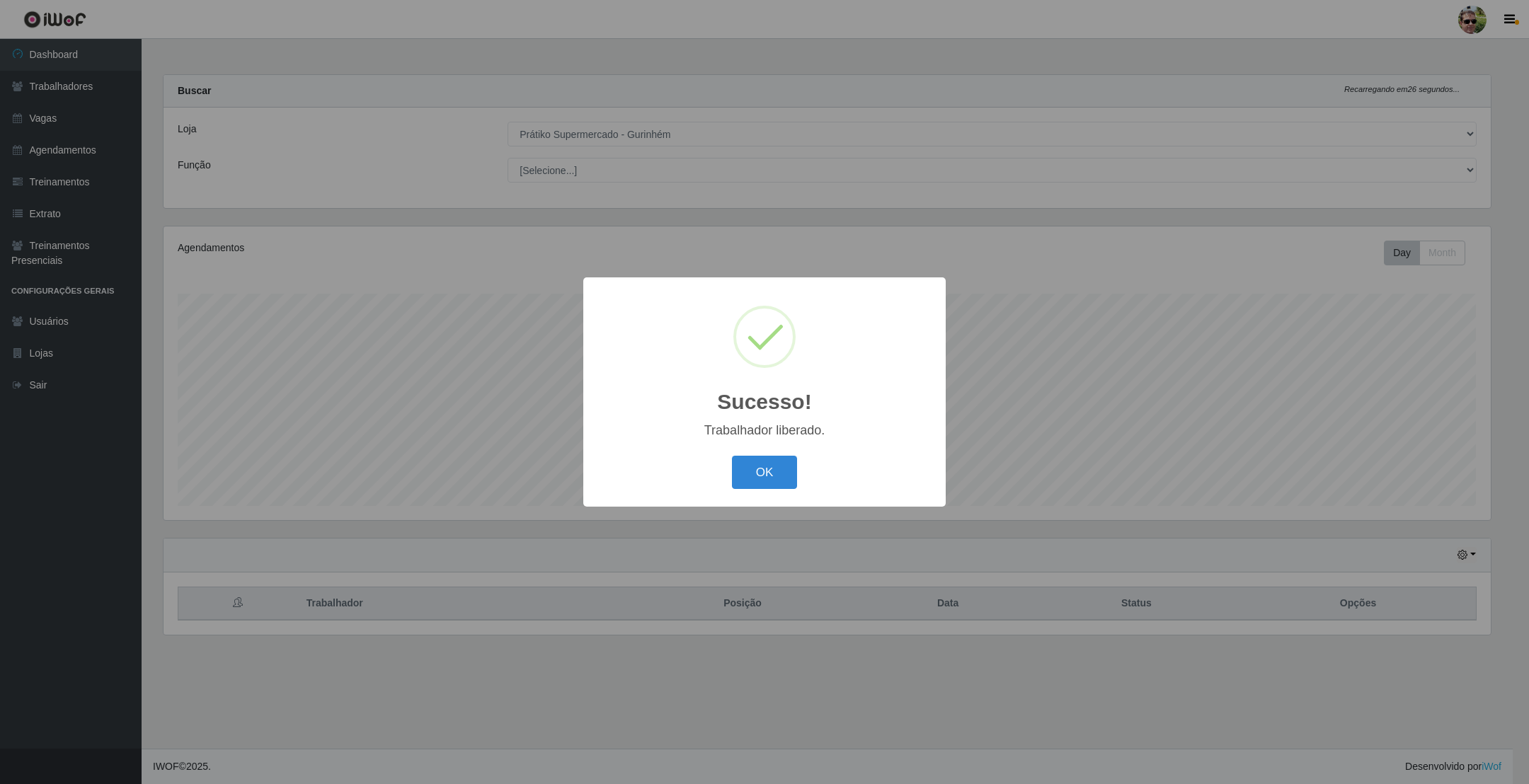
click at [731, 456] on button "OK" at bounding box center [764, 472] width 66 height 33
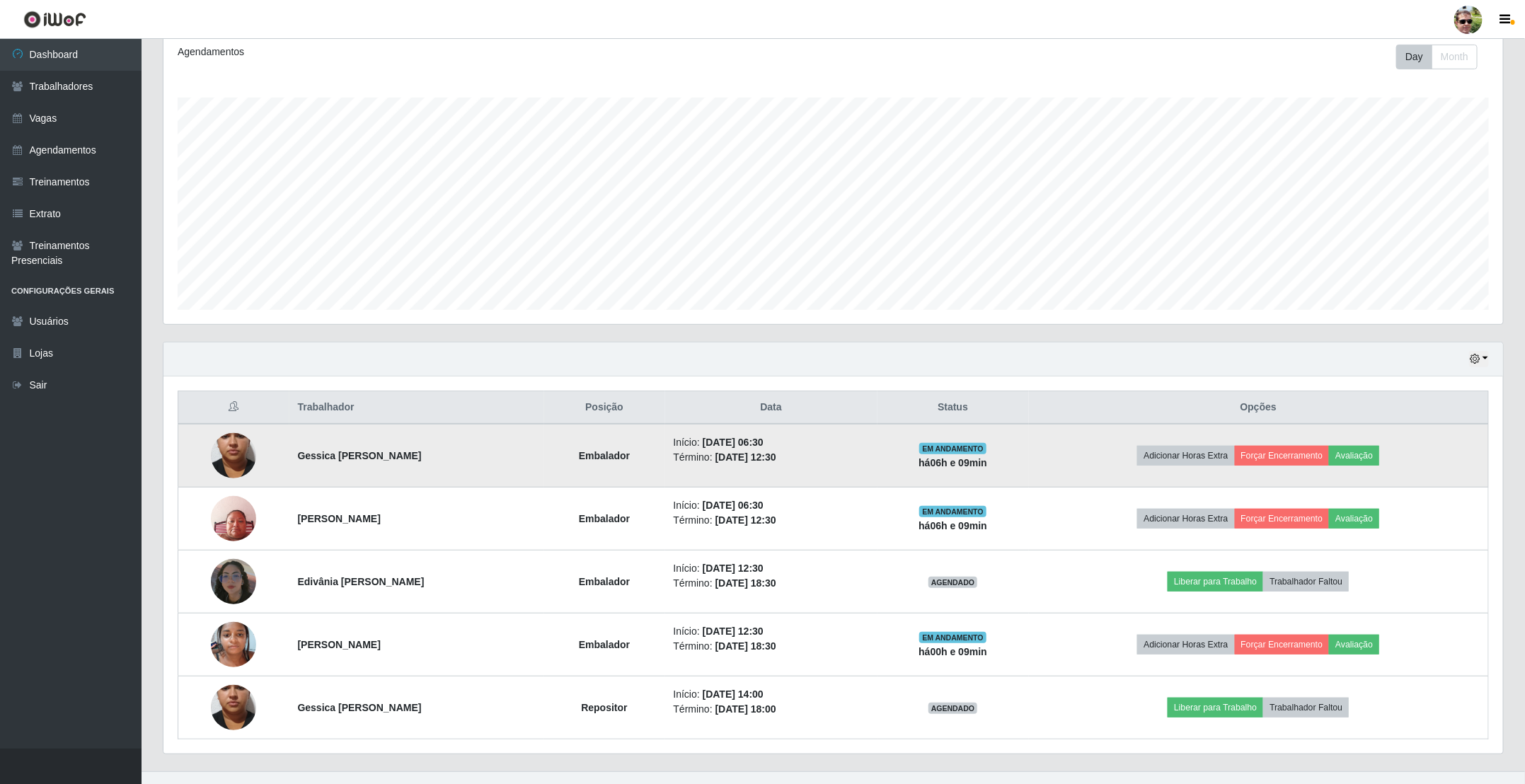
scroll to position [212, 0]
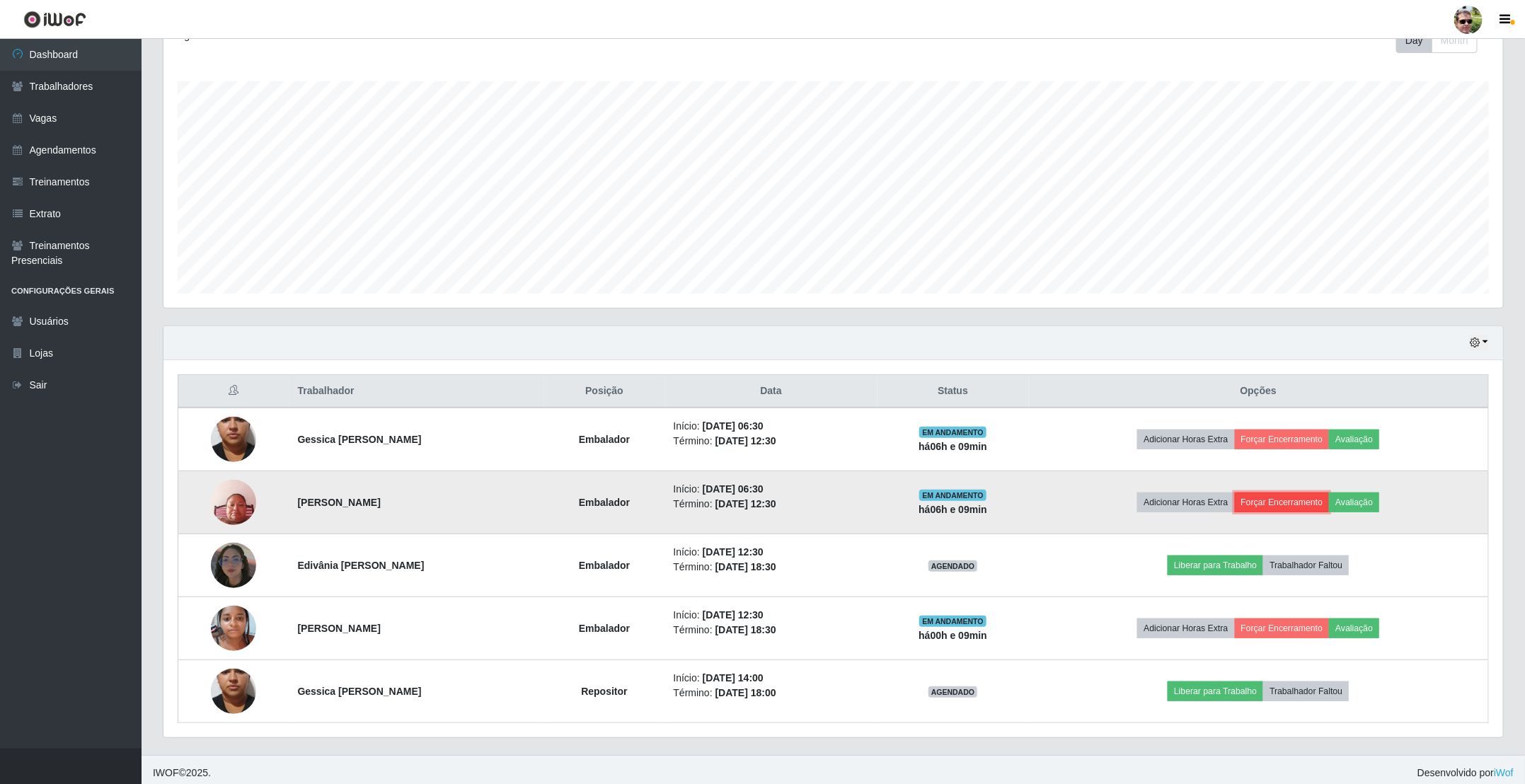
click at [1283, 503] on button "Forçar Encerramento" at bounding box center [1282, 502] width 95 height 20
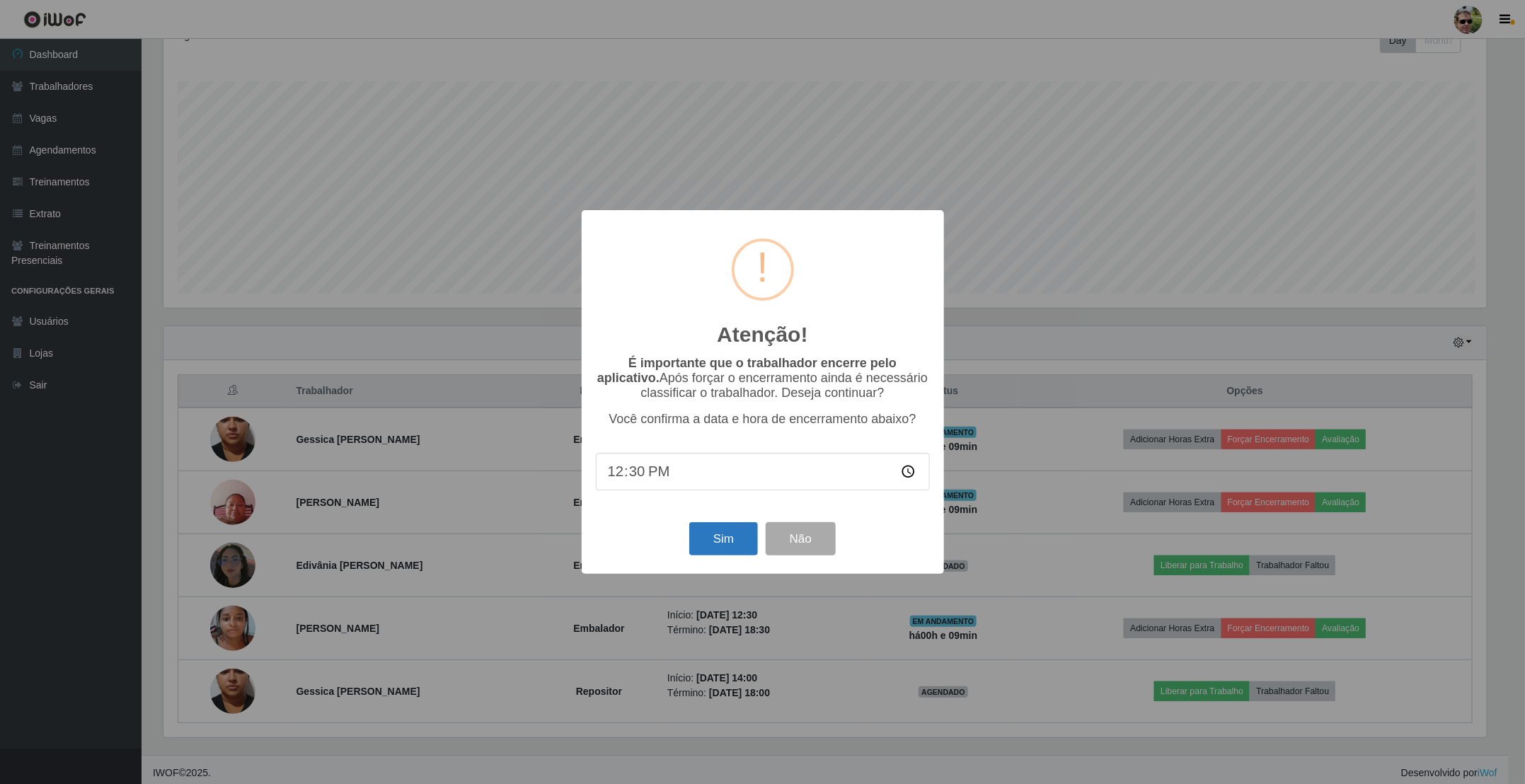
scroll to position [295, 1327]
click at [712, 546] on button "Sim" at bounding box center [724, 538] width 69 height 33
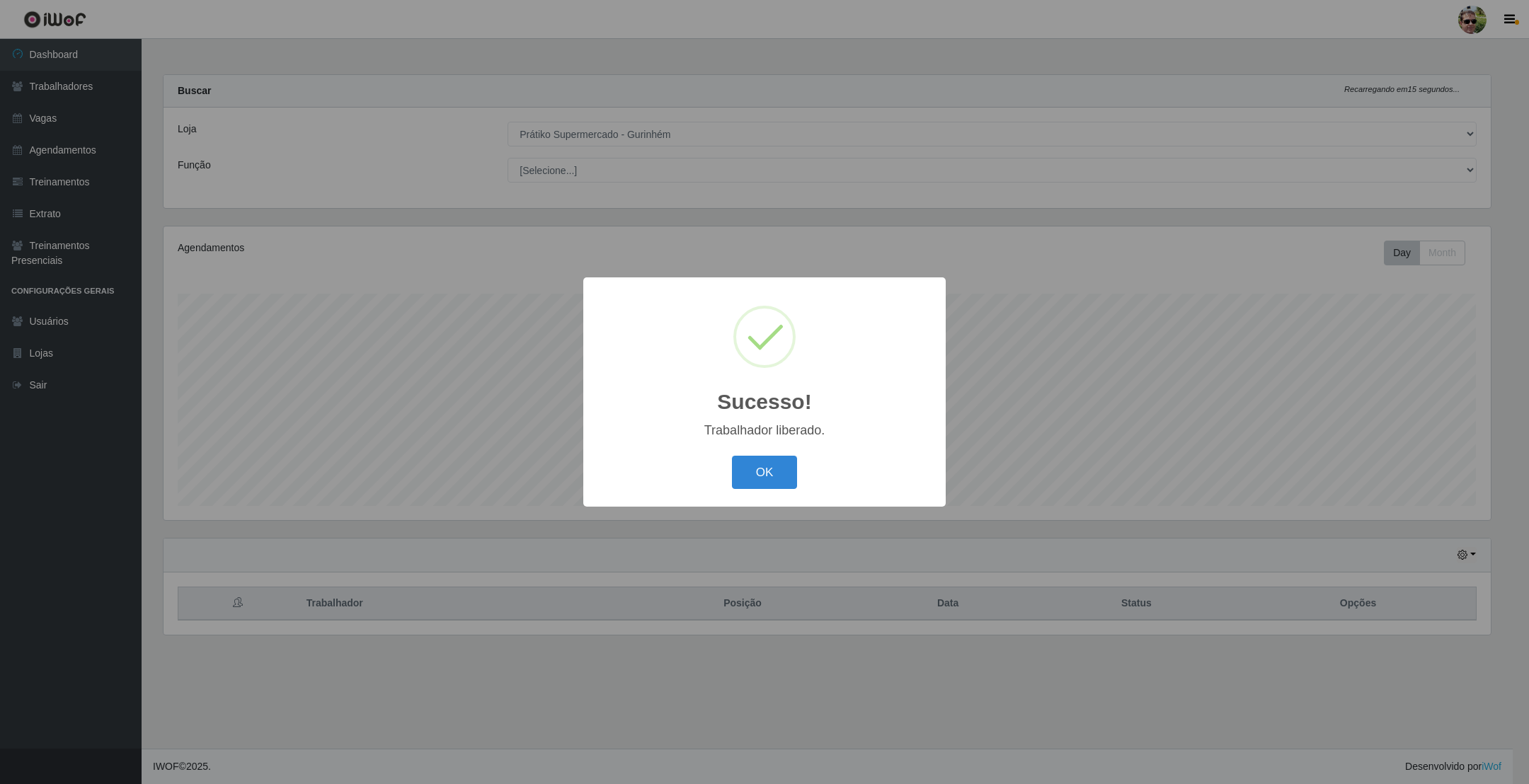
click at [731, 456] on button "OK" at bounding box center [764, 472] width 66 height 33
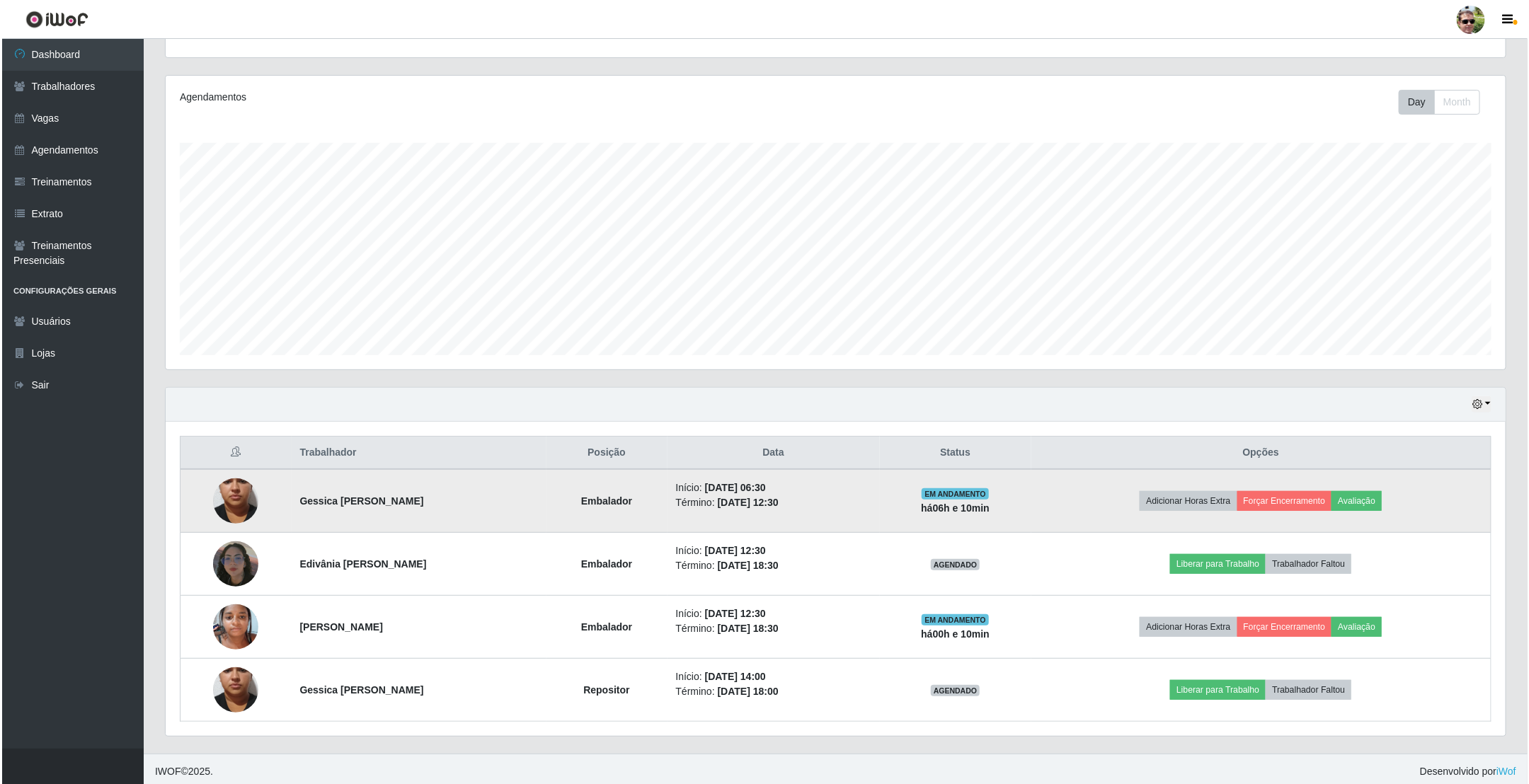
scroll to position [160, 0]
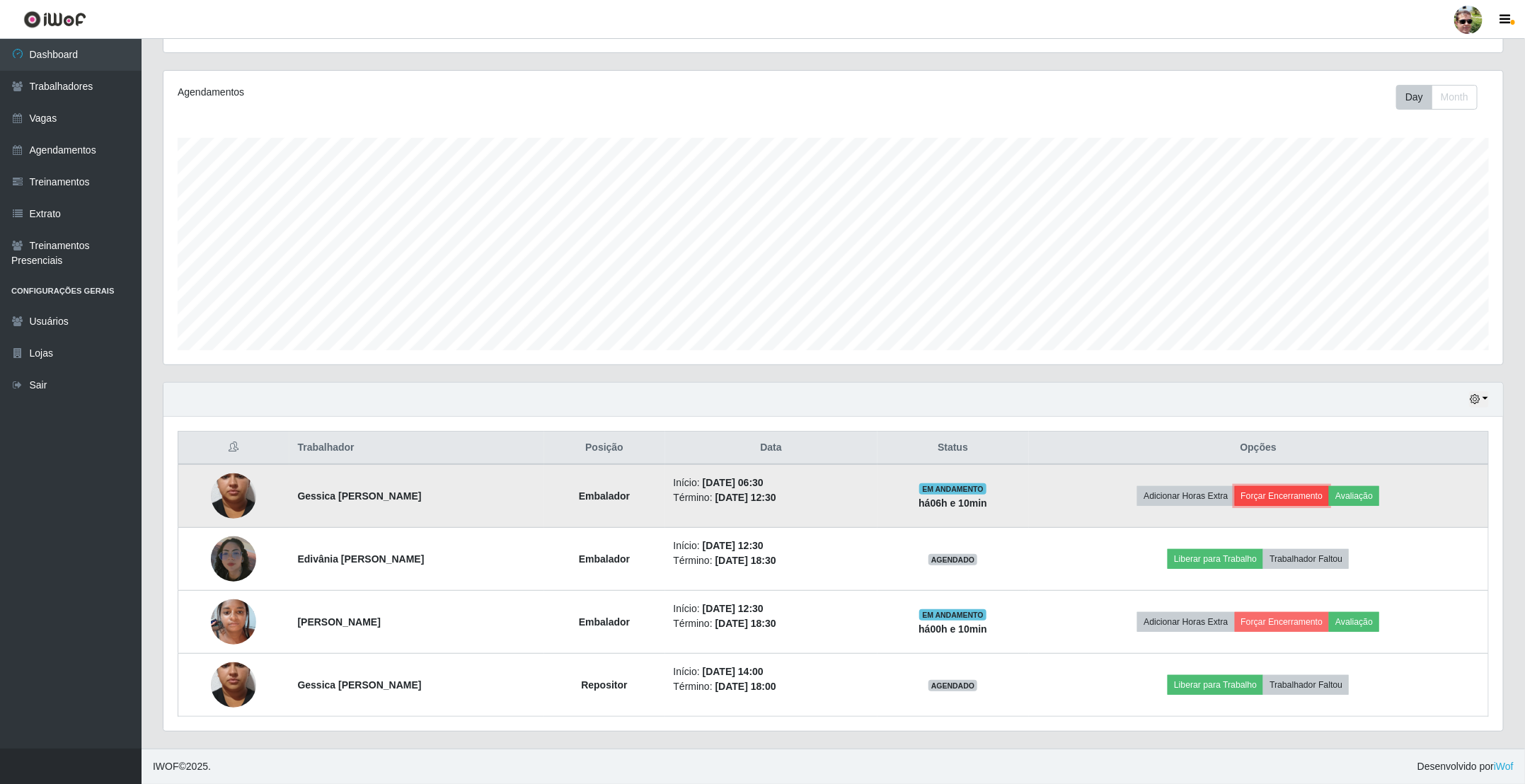
click at [1300, 495] on button "Forçar Encerramento" at bounding box center [1282, 496] width 95 height 20
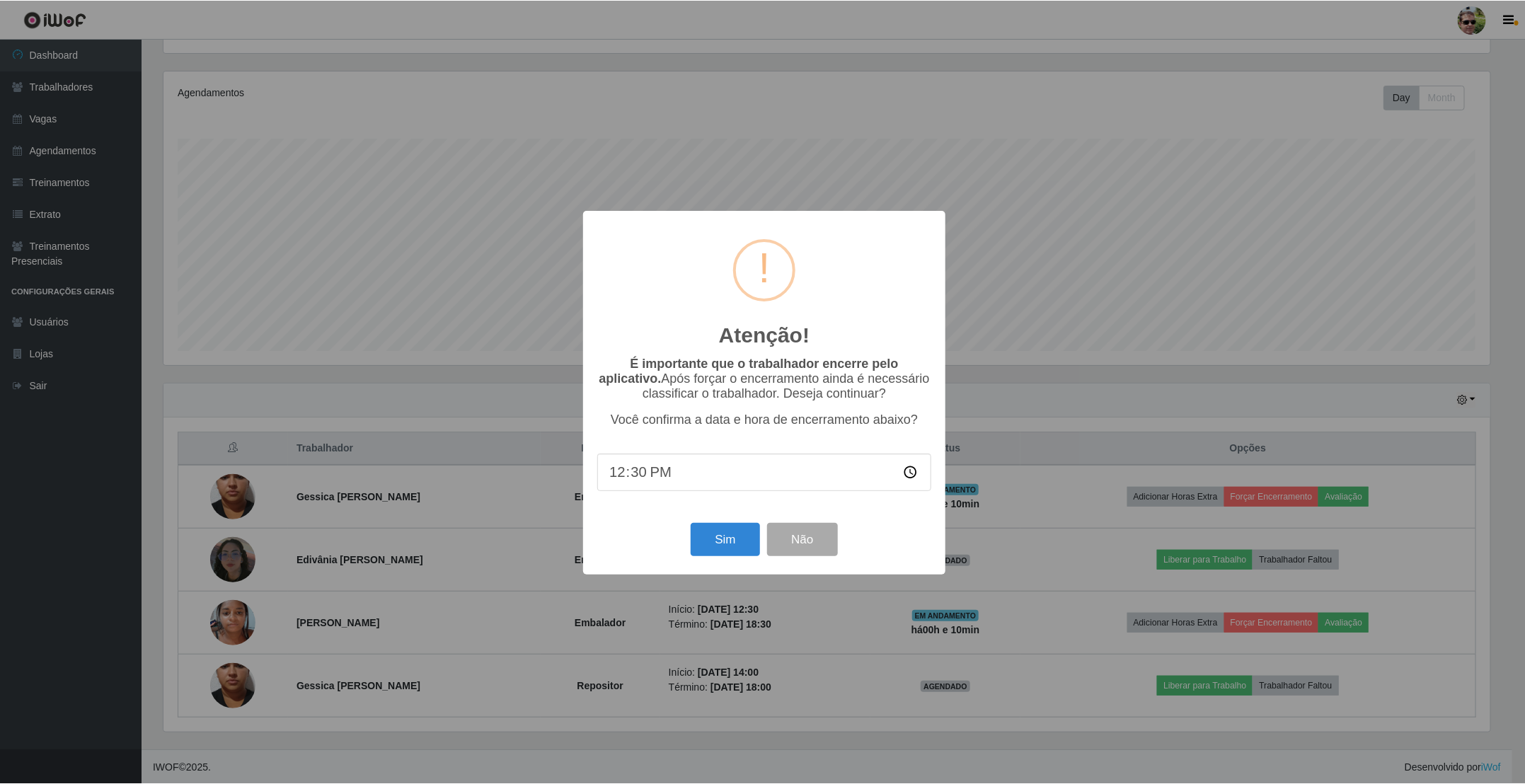
scroll to position [295, 1327]
click at [716, 540] on button "Sim" at bounding box center [724, 538] width 69 height 33
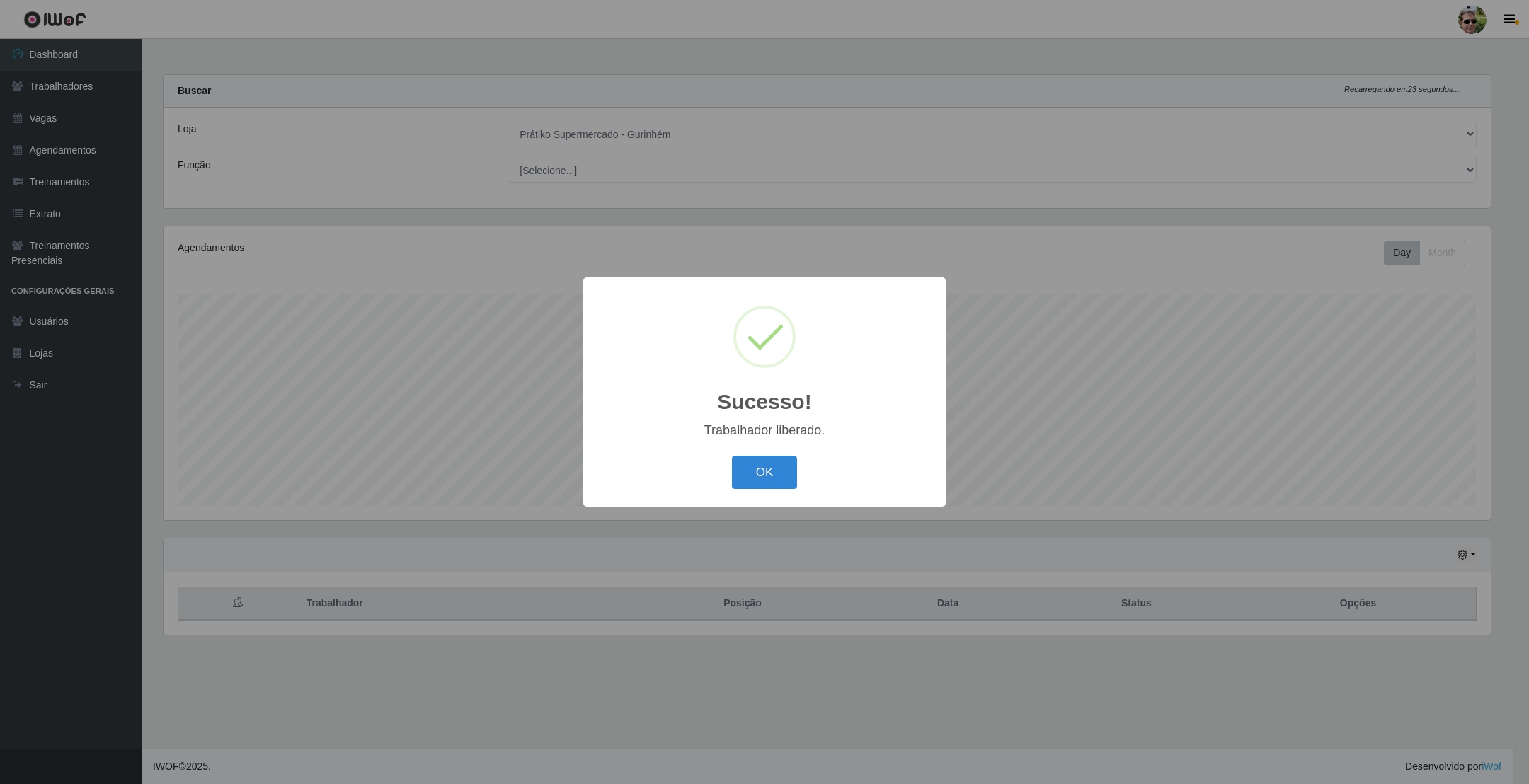
click at [731, 456] on button "OK" at bounding box center [764, 472] width 66 height 33
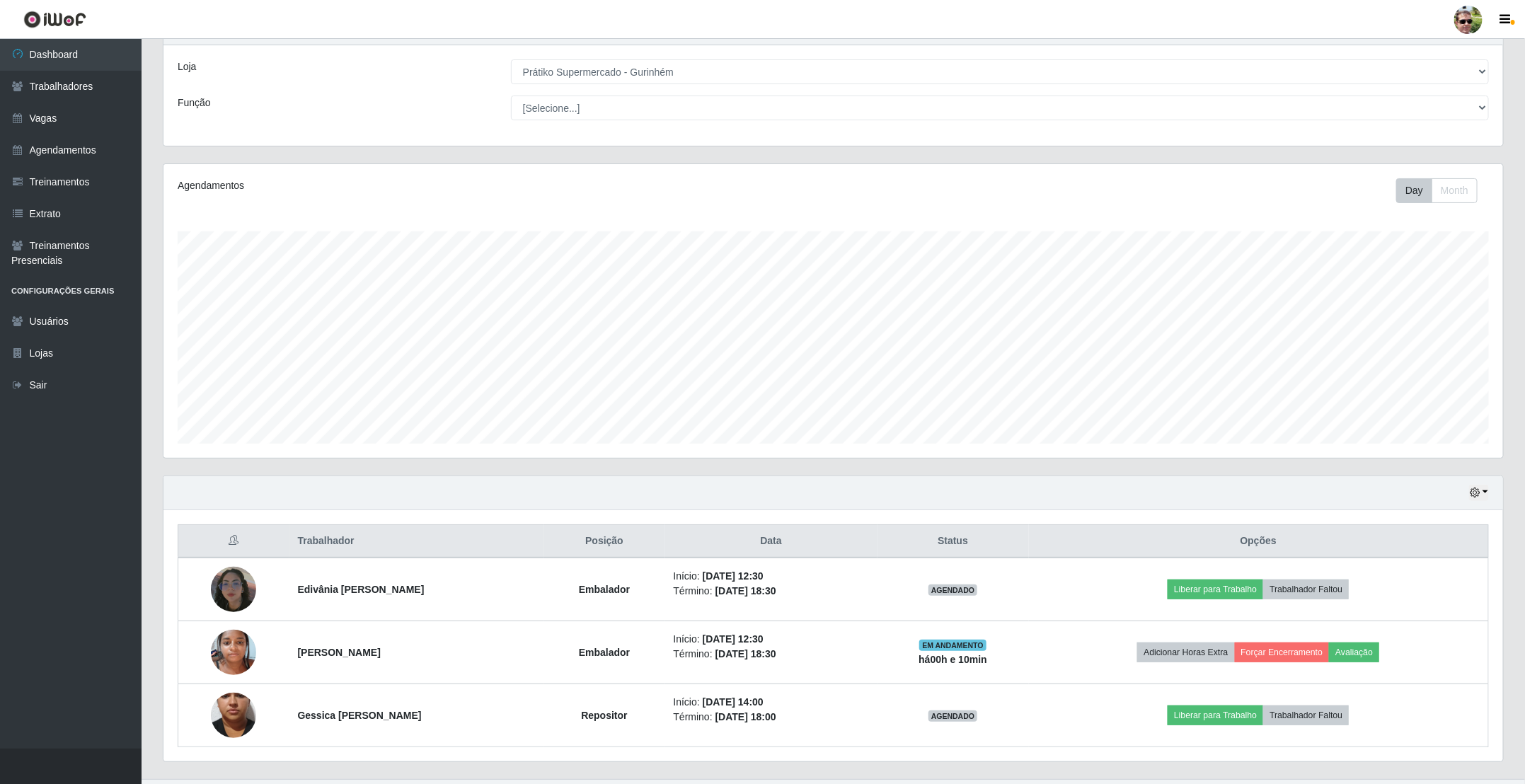
scroll to position [97, 0]
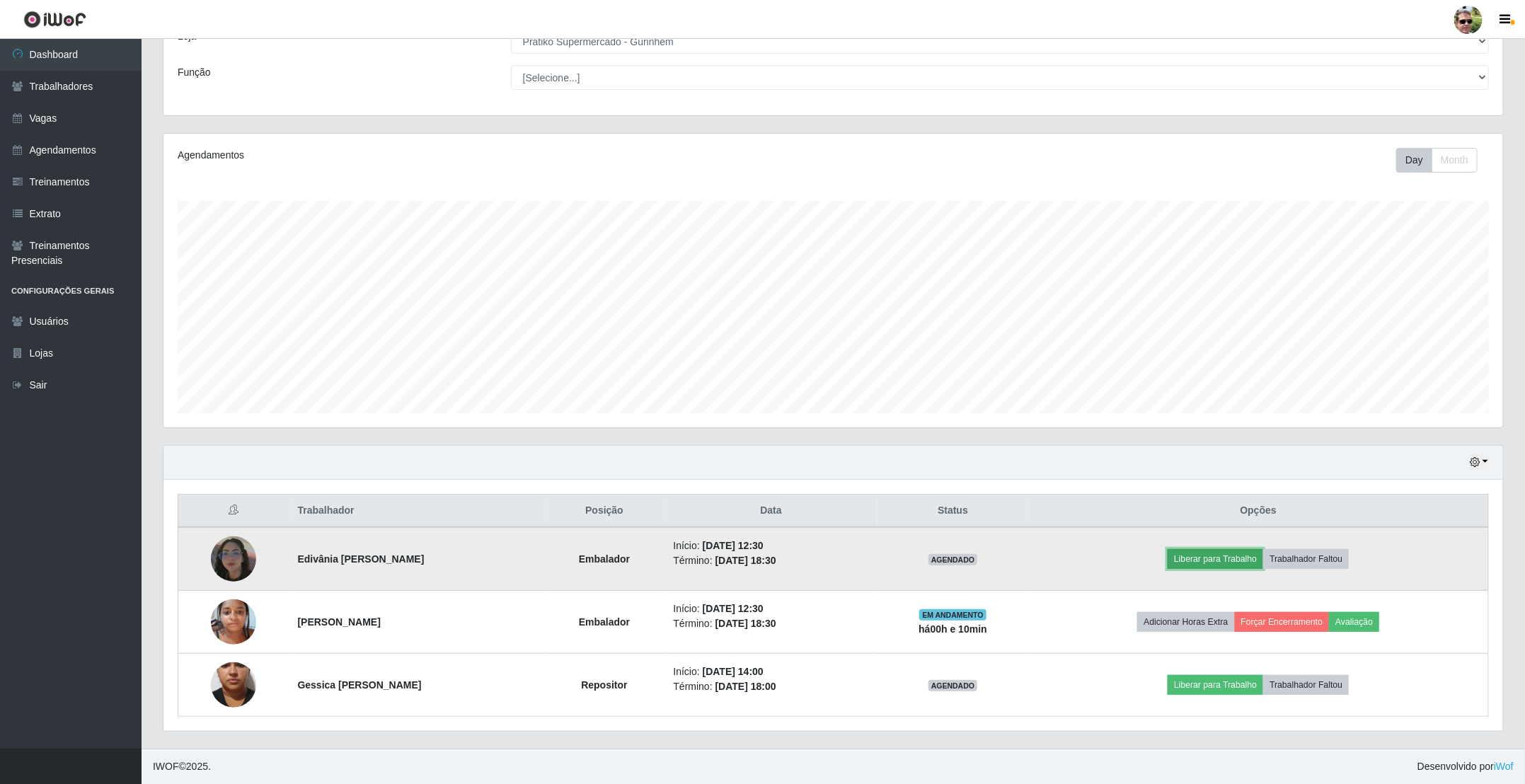
click at [1231, 554] on button "Liberar para Trabalho" at bounding box center [1215, 558] width 96 height 20
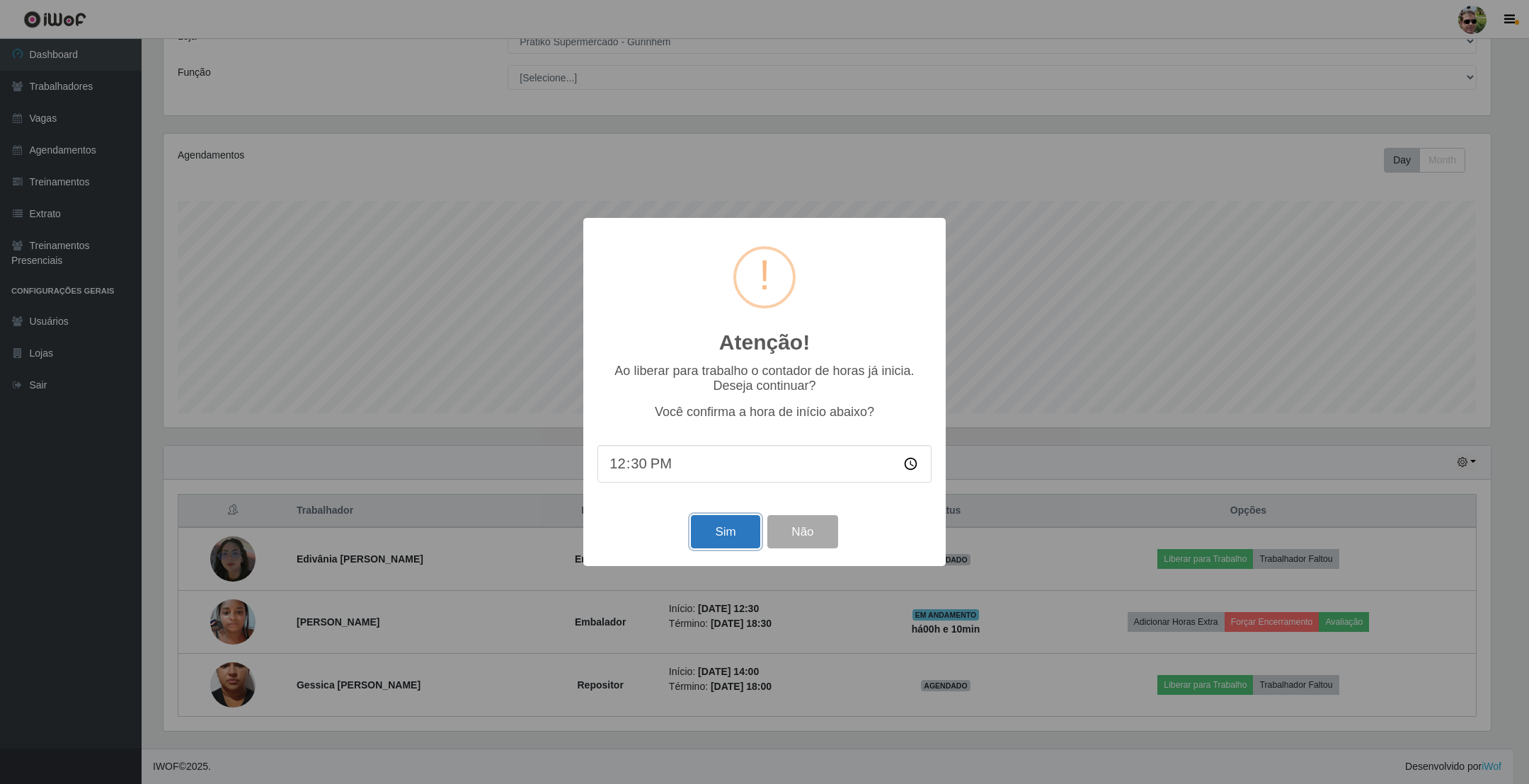
click at [716, 529] on button "Sim" at bounding box center [725, 531] width 69 height 33
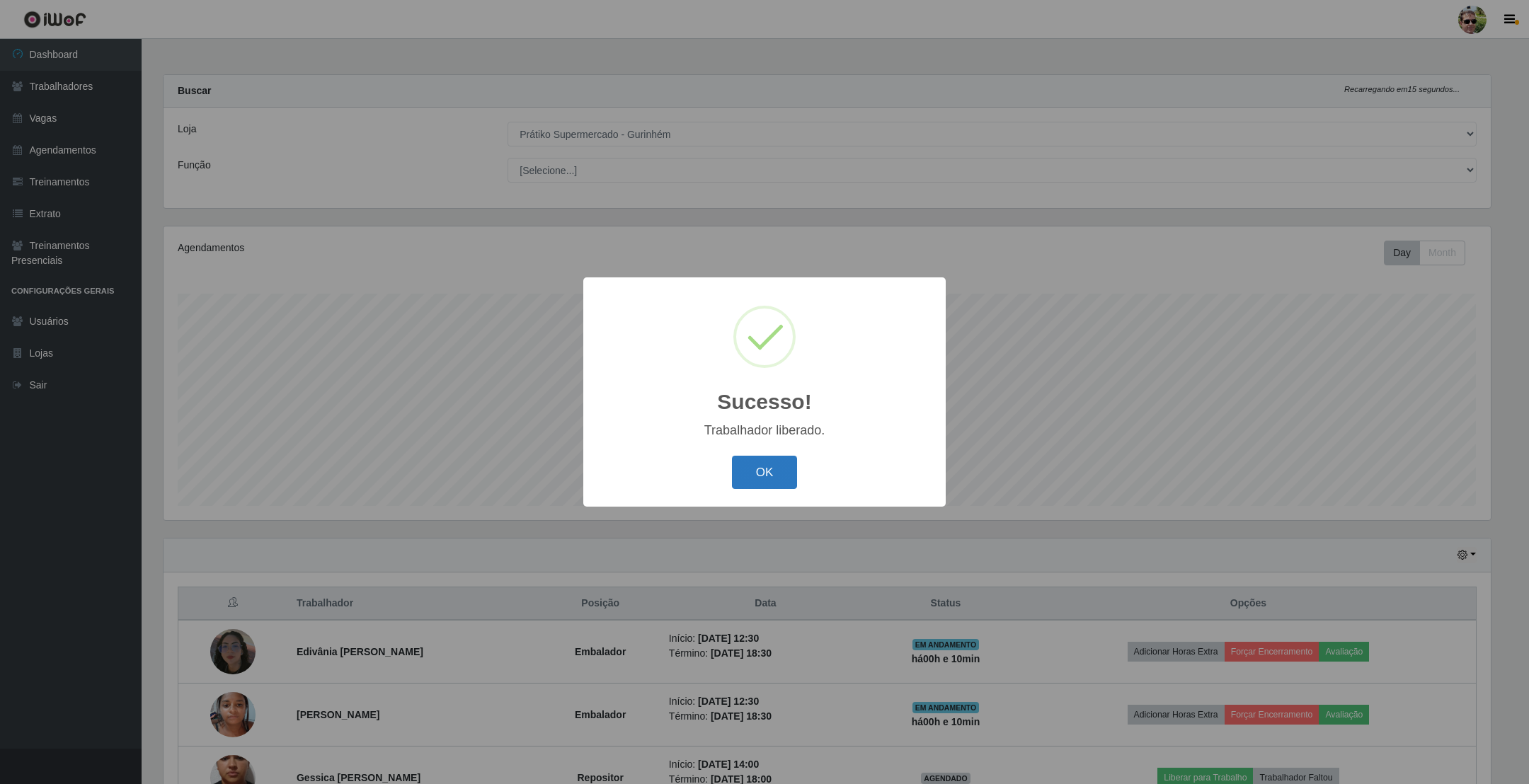
click at [752, 480] on button "OK" at bounding box center [764, 472] width 66 height 33
